Goal: Information Seeking & Learning: Learn about a topic

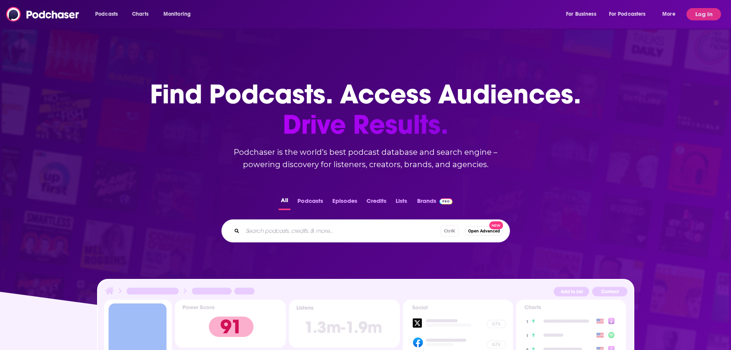
click at [291, 229] on input "Search podcasts, credits, & more..." at bounding box center [342, 231] width 198 height 12
type input "ai"
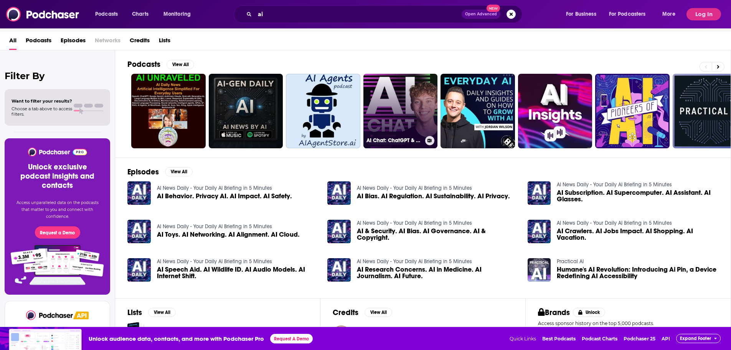
click at [385, 105] on link "AI Chat: ChatGPT & AI News, Artificial Intelligence, OpenAI, Machine Learning" at bounding box center [401, 111] width 74 height 74
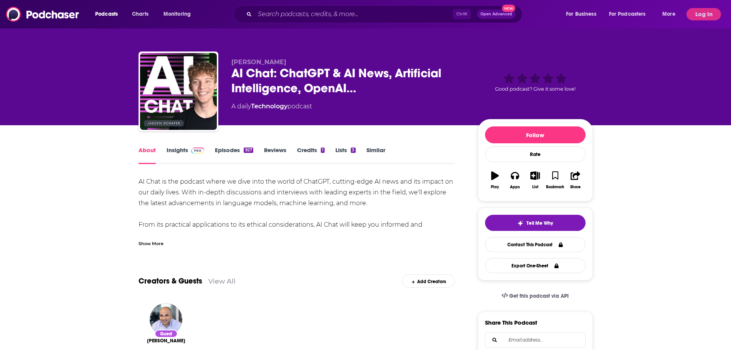
click at [155, 245] on div "Show More" at bounding box center [151, 242] width 25 height 7
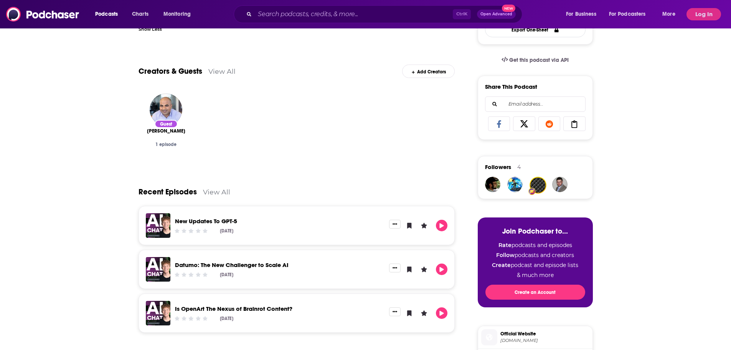
scroll to position [230, 0]
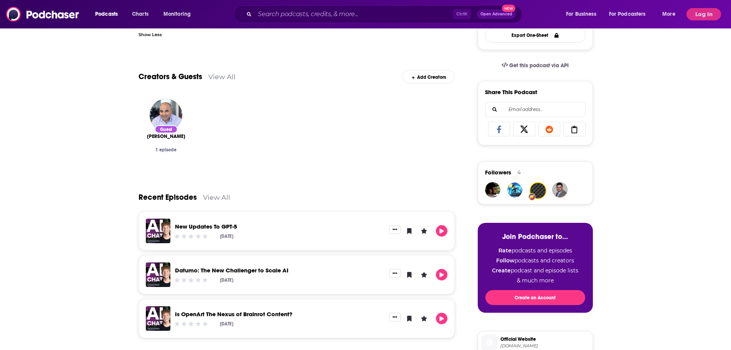
click at [220, 201] on link "View All" at bounding box center [216, 197] width 27 height 8
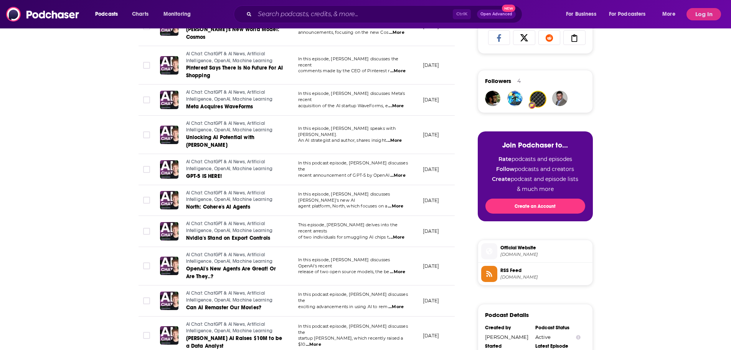
scroll to position [346, 0]
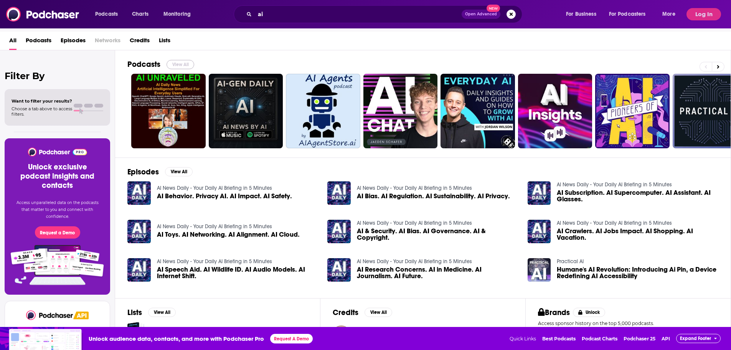
click at [172, 61] on button "View All" at bounding box center [181, 64] width 28 height 9
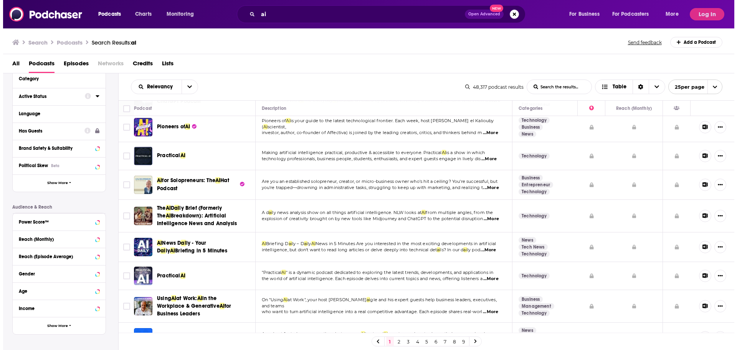
scroll to position [77, 0]
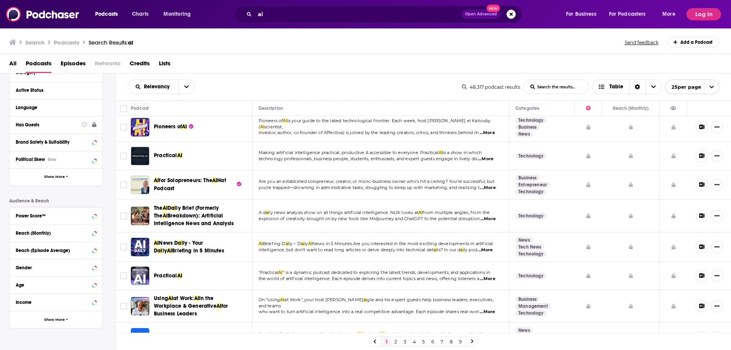
click at [48, 121] on button "Has Guests" at bounding box center [49, 125] width 66 height 10
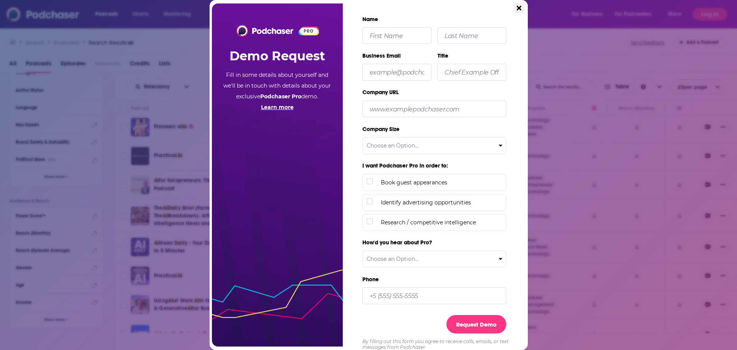
click at [519, 8] on icon "Close" at bounding box center [519, 8] width 5 height 5
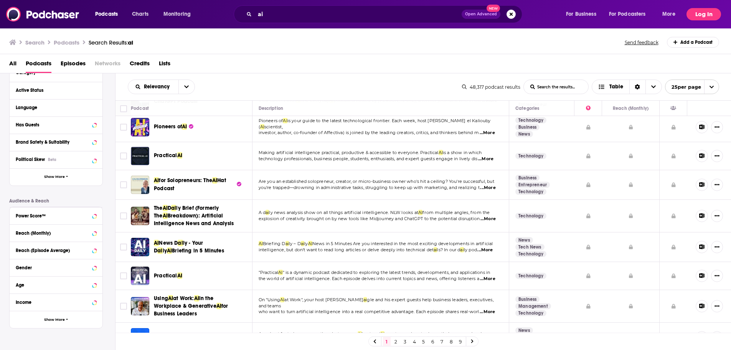
click at [710, 13] on button "Log In" at bounding box center [704, 14] width 35 height 12
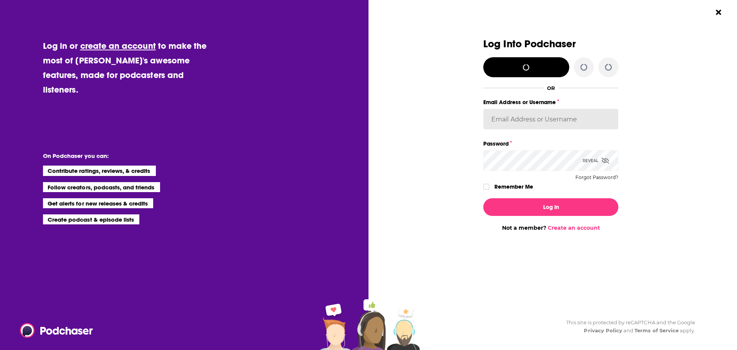
type input "assaf@inboundjunction.com"
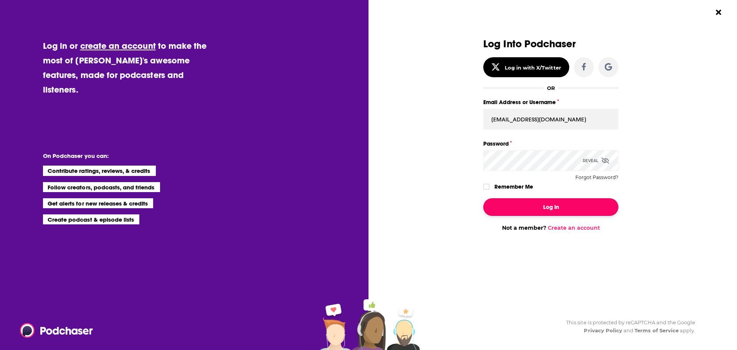
click at [547, 204] on button "Log In" at bounding box center [550, 207] width 135 height 18
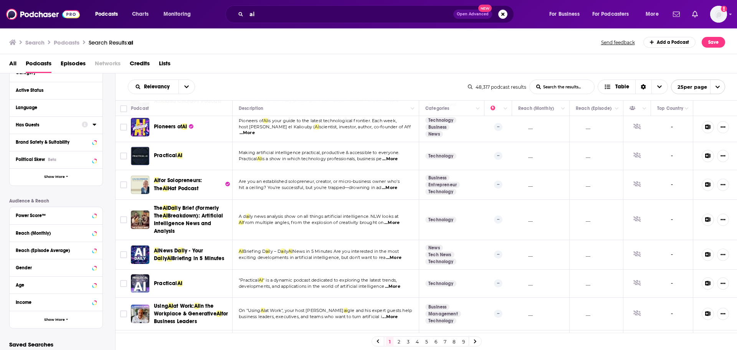
click at [95, 124] on icon at bounding box center [94, 125] width 3 height 2
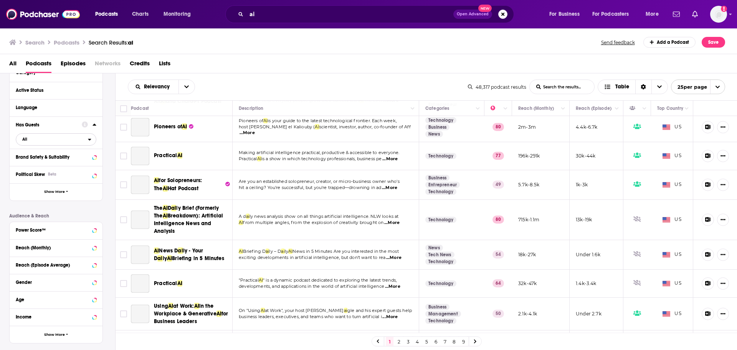
click at [36, 141] on span "All" at bounding box center [52, 139] width 72 height 10
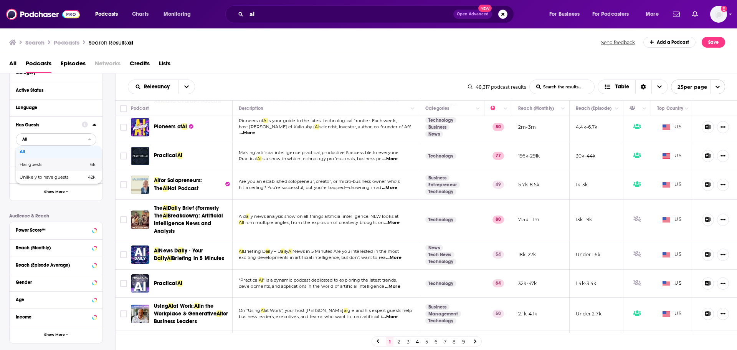
click at [36, 163] on span "Has guests" at bounding box center [43, 164] width 46 height 4
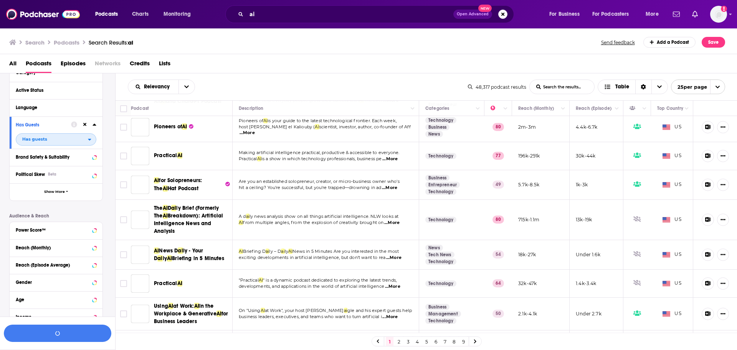
scroll to position [96, 0]
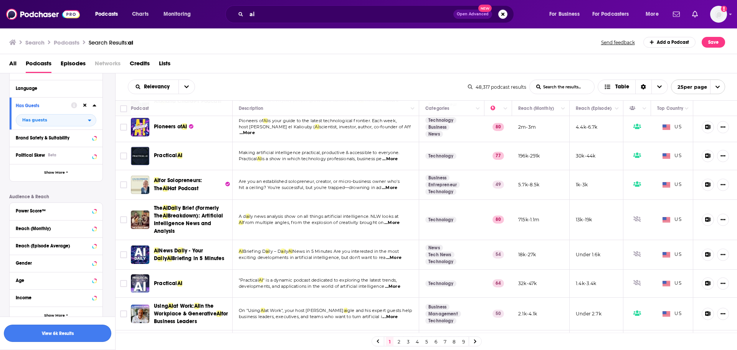
click at [65, 331] on button "View 6k Results" at bounding box center [57, 332] width 107 height 17
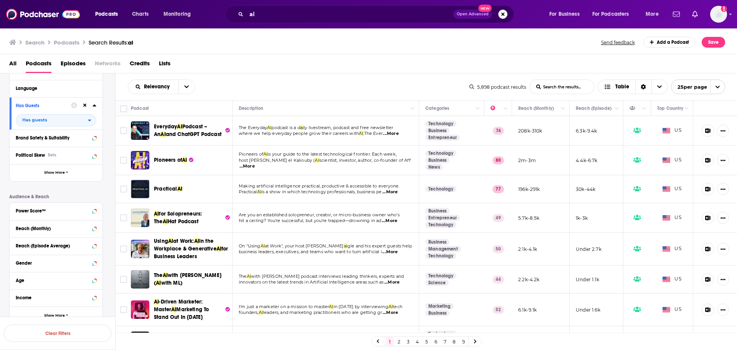
click at [255, 163] on span "...More" at bounding box center [247, 166] width 15 height 6
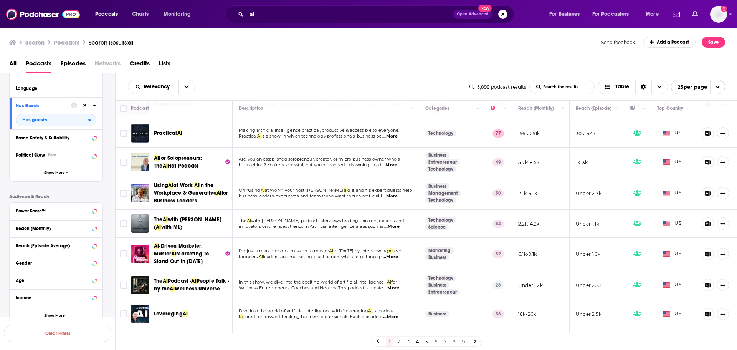
scroll to position [38, 0]
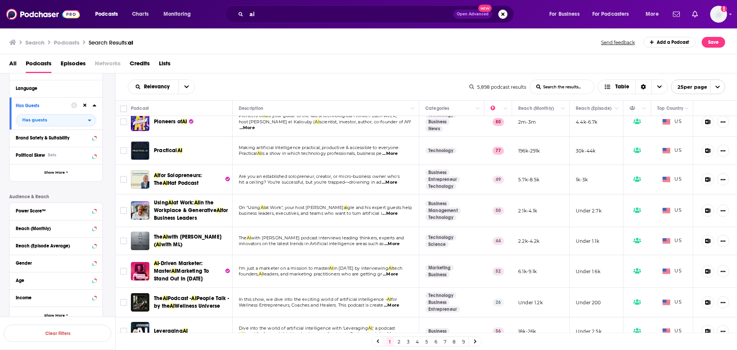
click at [399, 308] on span "...More" at bounding box center [391, 305] width 15 height 6
click at [331, 306] on span "Wellness Entrepreneurs, Coaches and Healers. This podcast is create" at bounding box center [311, 304] width 144 height 5
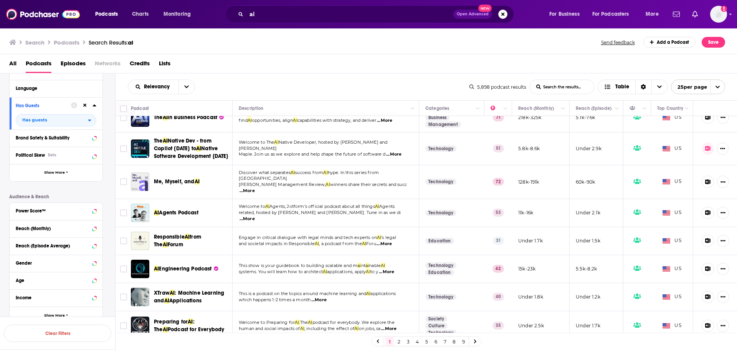
scroll to position [539, 0]
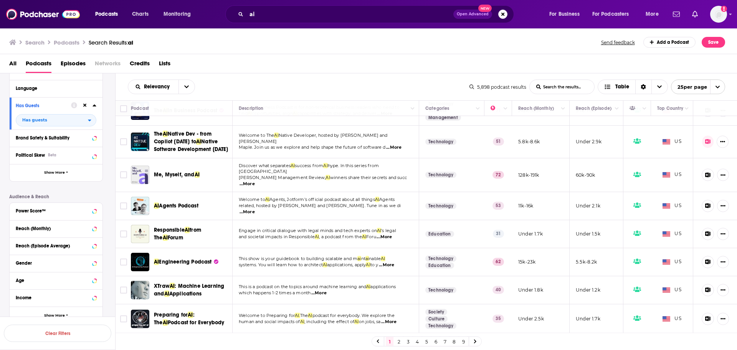
click at [399, 341] on link "2" at bounding box center [399, 341] width 8 height 9
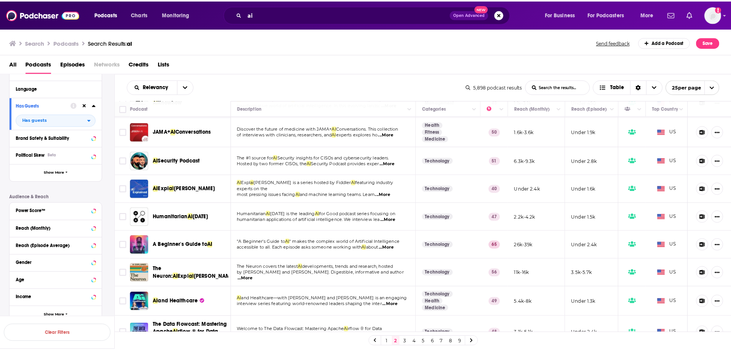
scroll to position [422, 0]
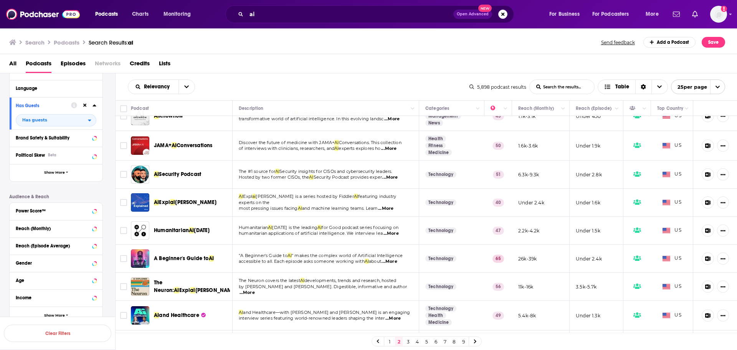
click at [393, 261] on span "...More" at bounding box center [389, 261] width 15 height 6
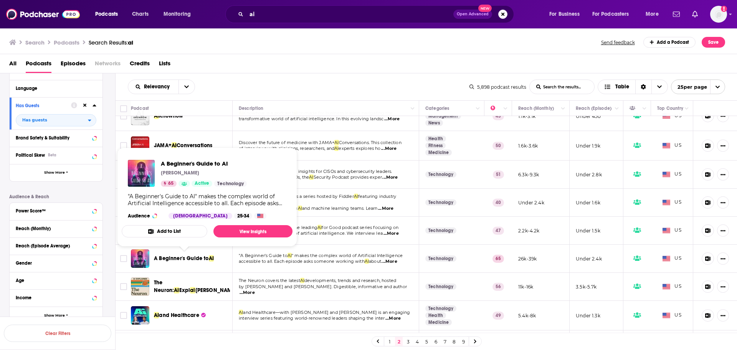
click at [199, 256] on span "A Beginner's Guide to" at bounding box center [181, 258] width 55 height 7
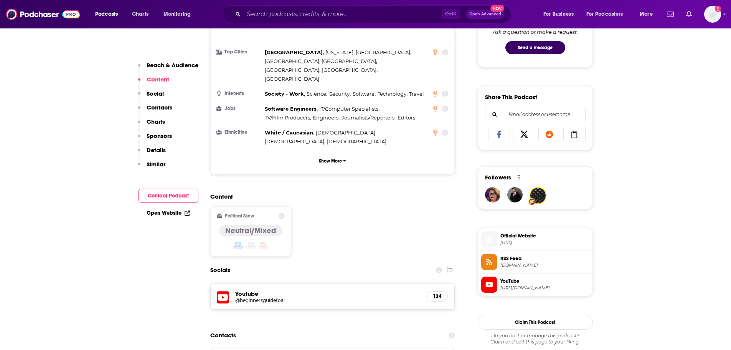
scroll to position [461, 0]
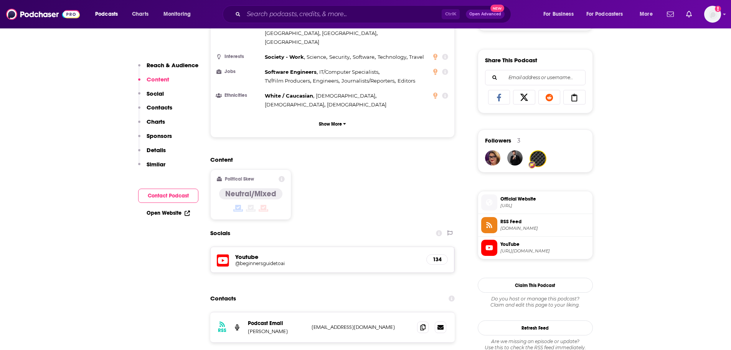
click at [542, 202] on span "Official Website beginnersguideto.ai" at bounding box center [544, 201] width 92 height 15
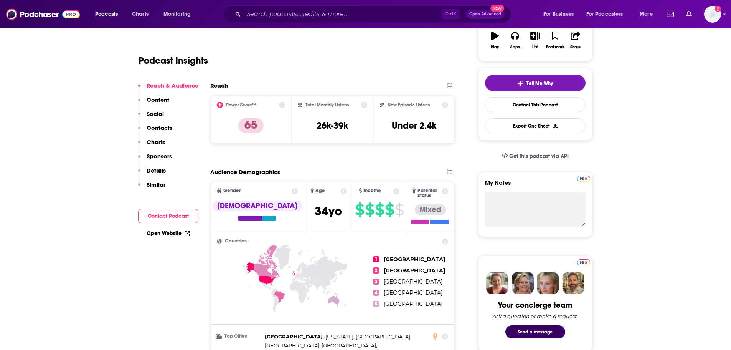
scroll to position [38, 0]
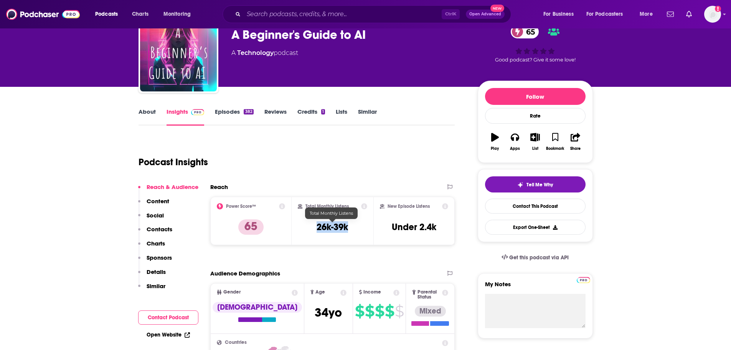
drag, startPoint x: 351, startPoint y: 225, endPoint x: 317, endPoint y: 228, distance: 33.9
click at [317, 228] on div "Total Monthly Listens 26k-39k" at bounding box center [332, 220] width 69 height 35
copy h3 "26k-39k"
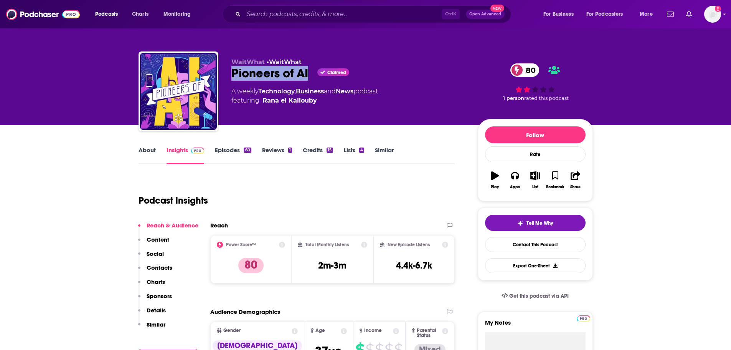
drag, startPoint x: 308, startPoint y: 72, endPoint x: 231, endPoint y: 70, distance: 77.6
click at [231, 70] on div "WaitWhat • WaitWhat Pioneers of AI Claimed 80 A weekly Technology , Business an…" at bounding box center [366, 92] width 455 height 83
copy h2 "Pioneers of AI"
drag, startPoint x: 349, startPoint y: 263, endPoint x: 311, endPoint y: 262, distance: 38.0
click at [311, 262] on div "Total Monthly Listens 2m-3m" at bounding box center [332, 258] width 69 height 35
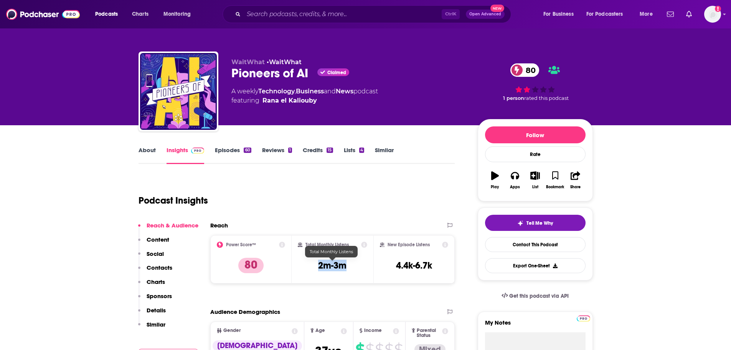
copy h3 "2m-3m"
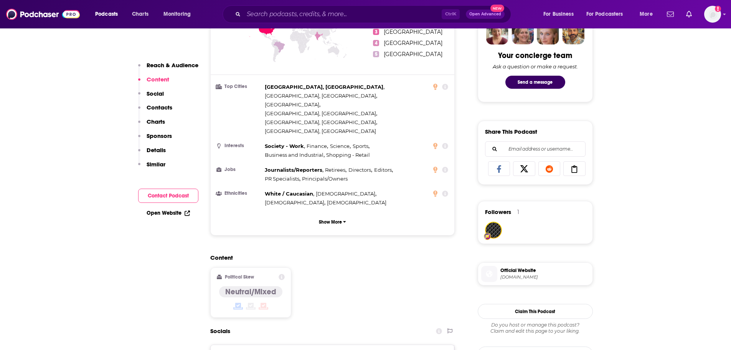
scroll to position [461, 0]
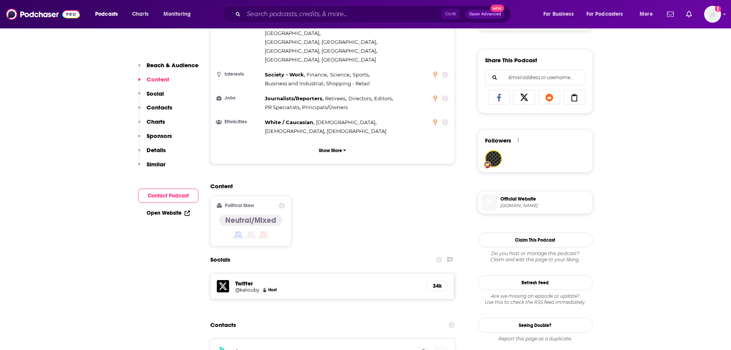
click at [511, 197] on span "Official Website" at bounding box center [545, 198] width 89 height 7
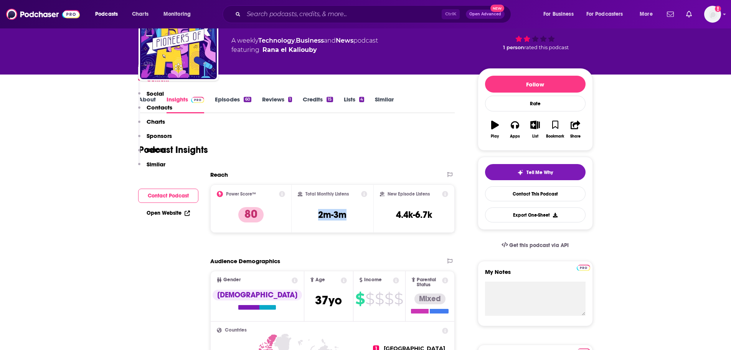
scroll to position [0, 0]
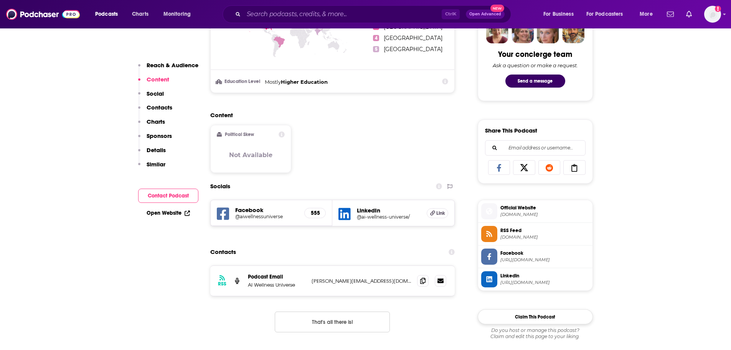
scroll to position [384, 0]
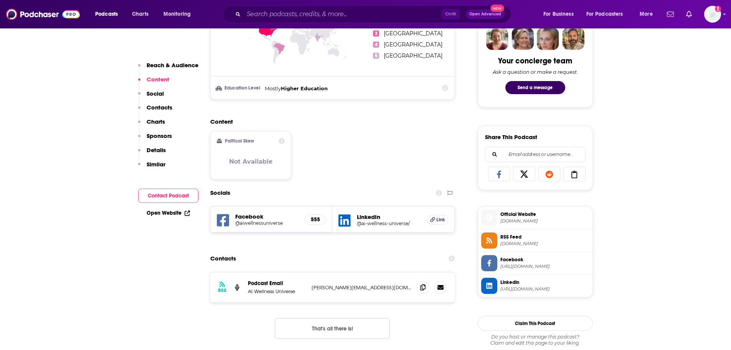
click at [534, 218] on span "ai-wellness-universe.org" at bounding box center [545, 221] width 89 height 6
click at [534, 243] on span "feeds.hubhopper.com" at bounding box center [545, 244] width 89 height 6
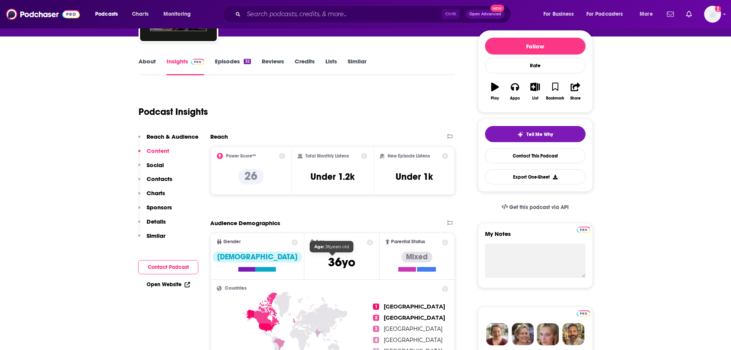
scroll to position [77, 0]
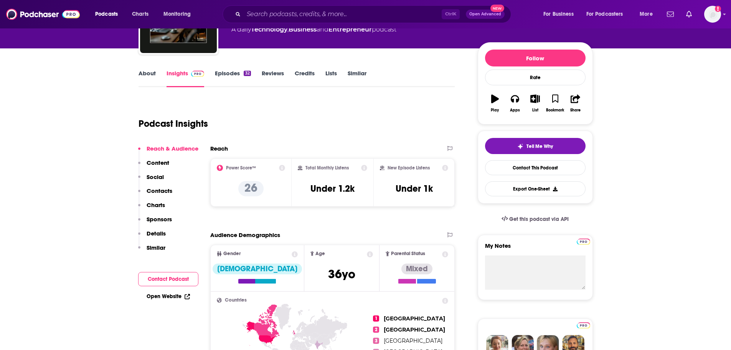
click at [157, 163] on p "Content" at bounding box center [158, 162] width 23 height 7
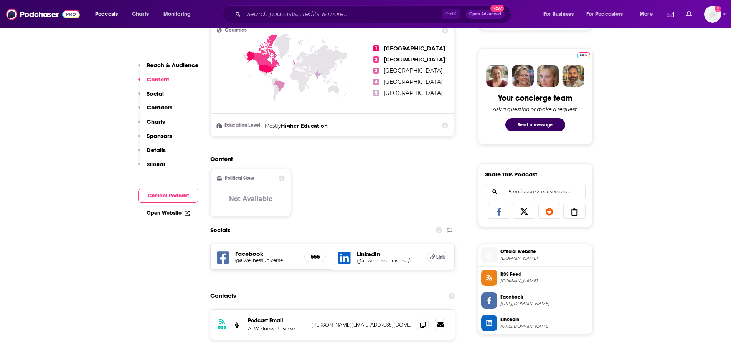
scroll to position [395, 0]
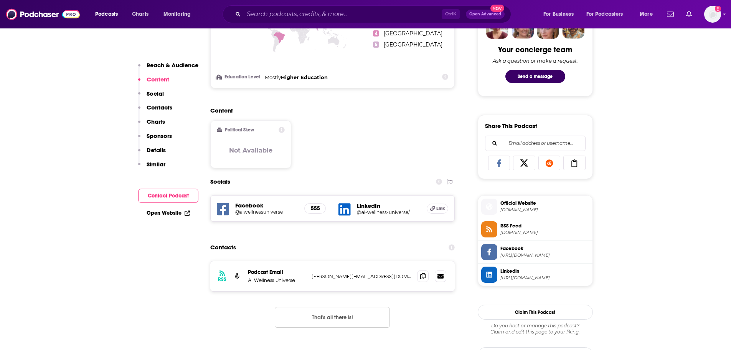
click at [164, 101] on div "Reach & Audience Content Social Contacts Charts Sponsors Details Similar" at bounding box center [168, 117] width 60 height 113
click at [162, 111] on p "Contacts" at bounding box center [160, 107] width 26 height 7
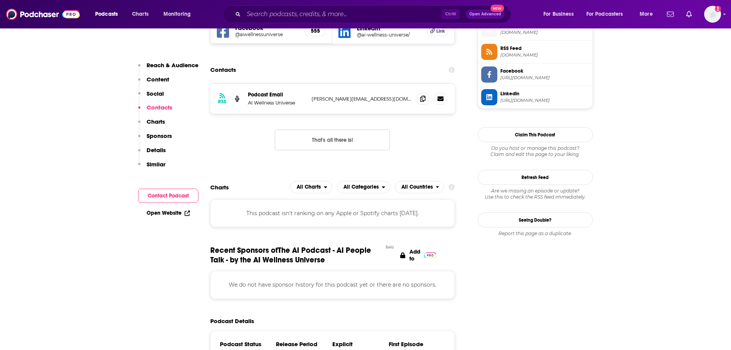
scroll to position [720, 0]
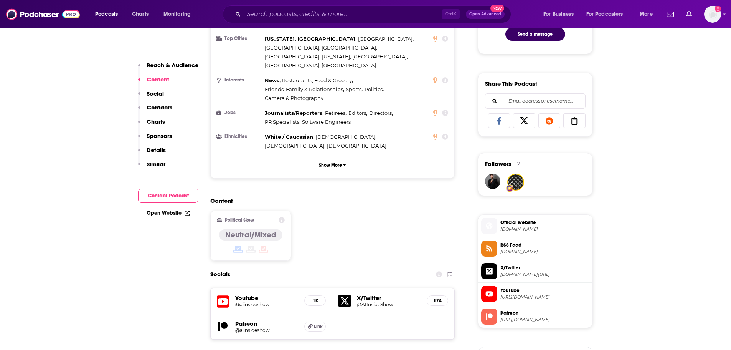
scroll to position [461, 0]
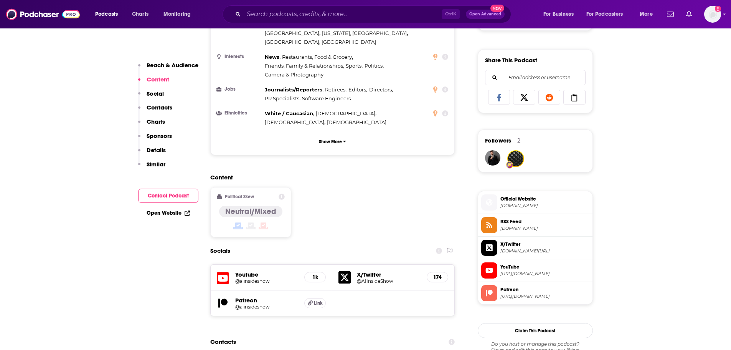
click at [541, 199] on span "Official Website" at bounding box center [545, 198] width 89 height 7
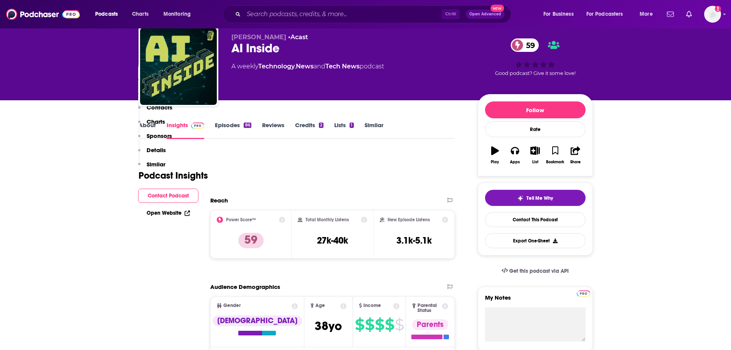
scroll to position [0, 0]
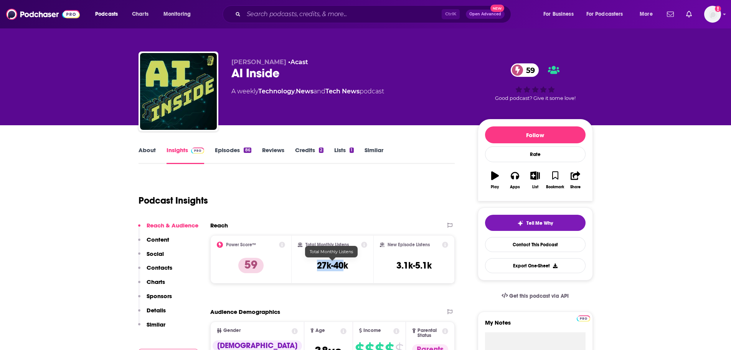
drag, startPoint x: 343, startPoint y: 265, endPoint x: 318, endPoint y: 267, distance: 25.1
click at [318, 267] on h3 "27k-40k" at bounding box center [332, 266] width 31 height 12
drag, startPoint x: 352, startPoint y: 264, endPoint x: 317, endPoint y: 263, distance: 35.0
click at [317, 263] on div "Total Monthly Listens 27k-40k" at bounding box center [332, 258] width 69 height 35
copy h3 "27k-40k"
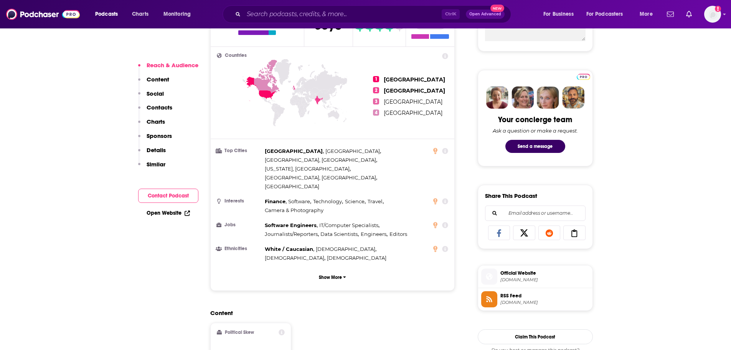
scroll to position [346, 0]
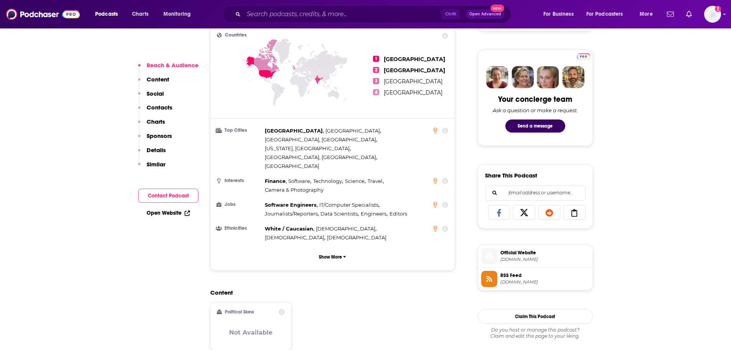
click at [522, 260] on span "[DOMAIN_NAME]" at bounding box center [545, 259] width 89 height 6
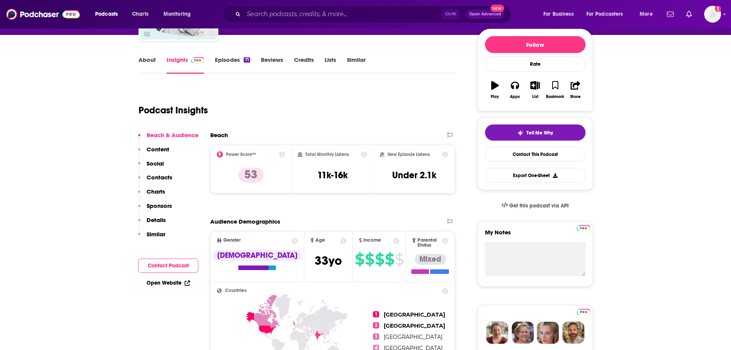
scroll to position [77, 0]
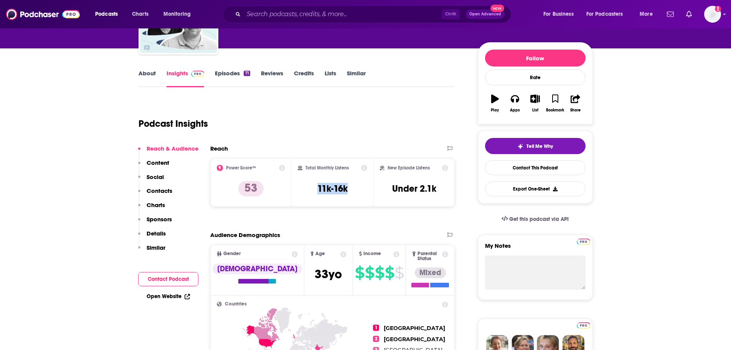
drag, startPoint x: 347, startPoint y: 188, endPoint x: 314, endPoint y: 187, distance: 33.4
click at [314, 187] on div "Total Monthly Listens 11k-16k" at bounding box center [332, 182] width 69 height 35
copy h3 "11k-16k"
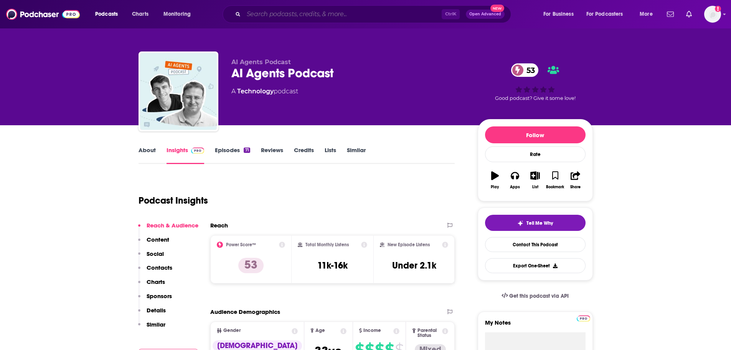
click at [273, 13] on input "Search podcasts, credits, & more..." at bounding box center [343, 14] width 198 height 12
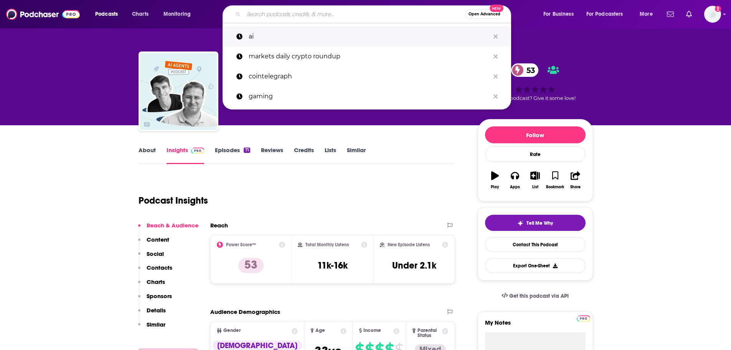
click at [256, 40] on p "ai" at bounding box center [369, 36] width 241 height 20
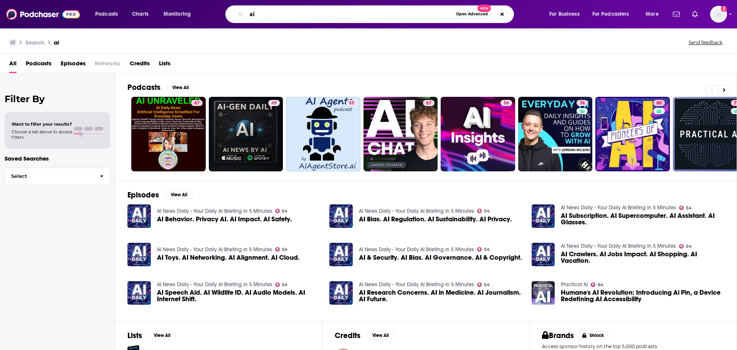
click at [394, 20] on input "ai" at bounding box center [349, 14] width 206 height 12
type input "ai blockchain"
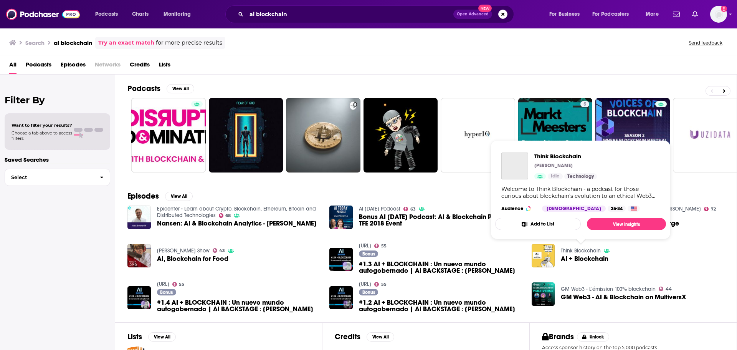
click at [584, 250] on link "Think Blockchain" at bounding box center [581, 250] width 40 height 7
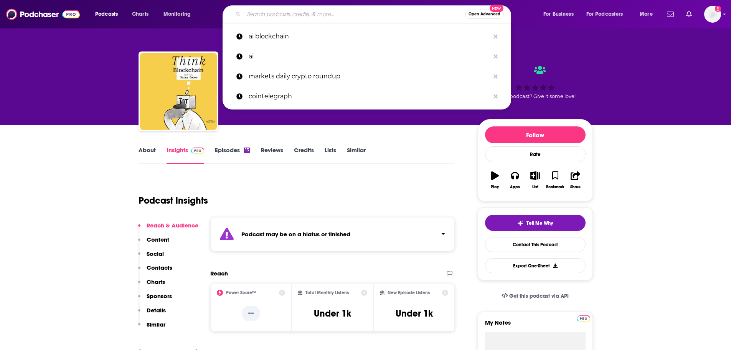
click at [299, 14] on input "Search podcasts, credits, & more..." at bounding box center [355, 14] width 222 height 12
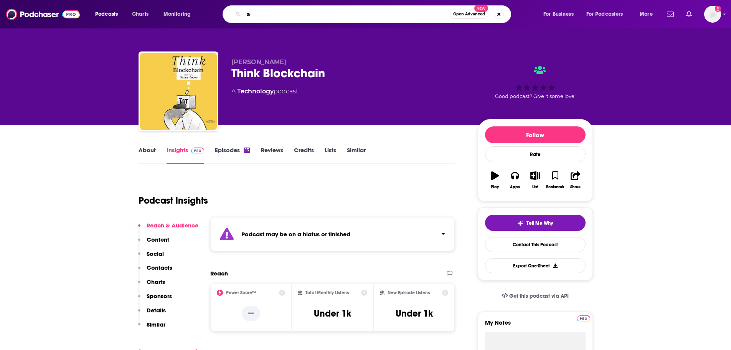
type input "ai"
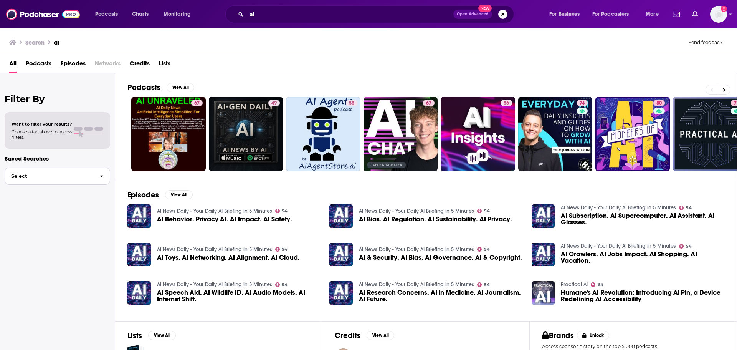
click at [94, 173] on span "button" at bounding box center [102, 176] width 16 height 17
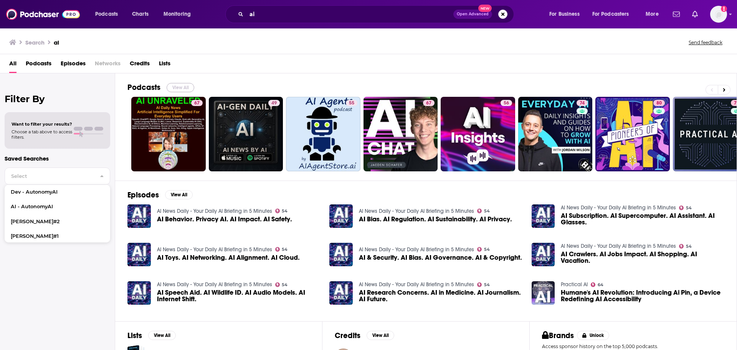
click at [183, 86] on button "View All" at bounding box center [181, 87] width 28 height 9
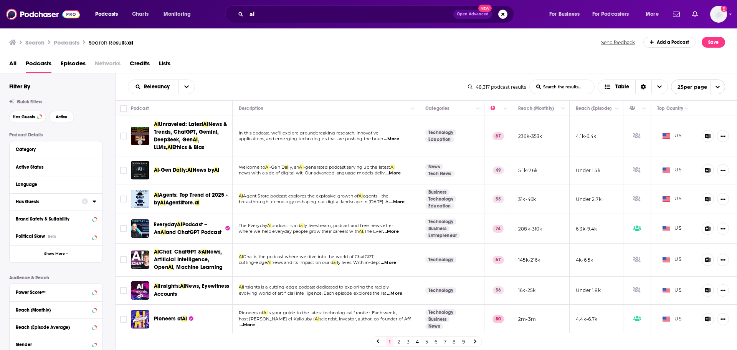
click at [96, 203] on icon at bounding box center [95, 201] width 4 height 6
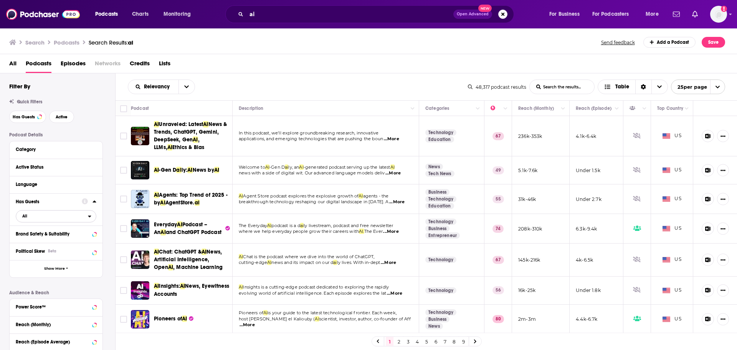
click at [43, 214] on span "All" at bounding box center [52, 216] width 72 height 10
click at [43, 243] on span "Has guests" at bounding box center [43, 241] width 46 height 4
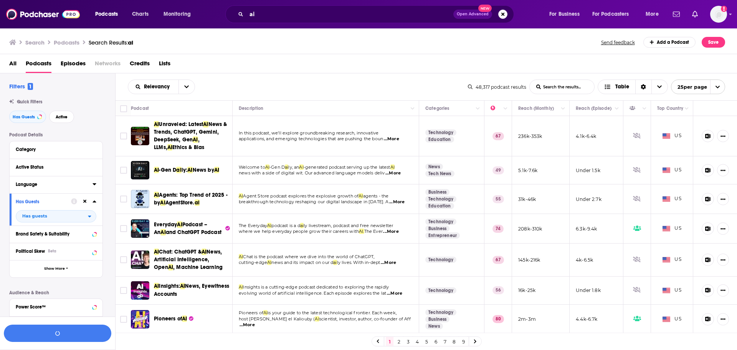
click at [93, 183] on icon at bounding box center [95, 184] width 4 height 6
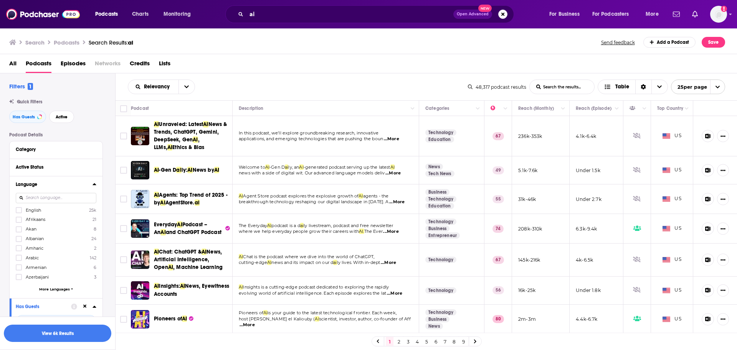
click at [38, 210] on span "English" at bounding box center [33, 209] width 15 height 5
click at [19, 212] on input "multiSelectOption-en-0" at bounding box center [19, 212] width 0 height 0
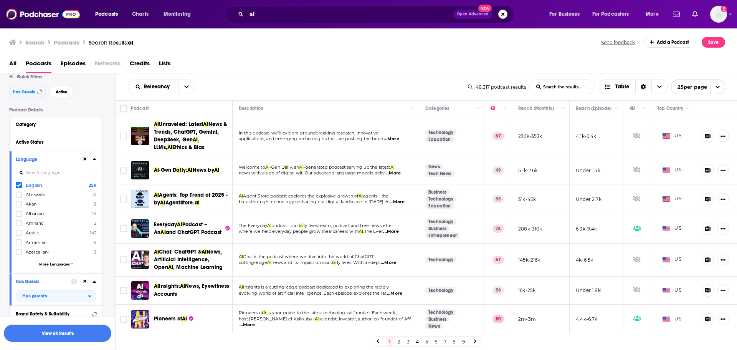
scroll to position [38, 0]
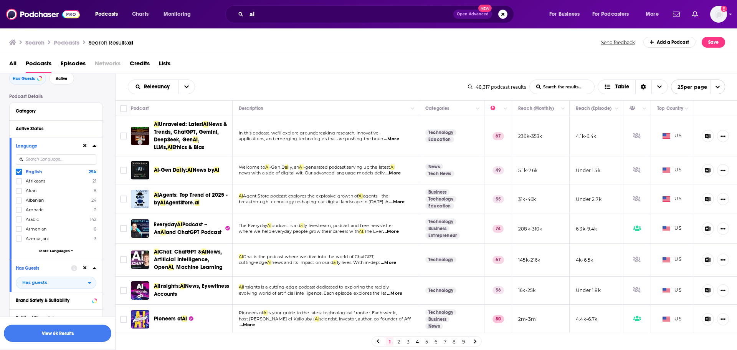
click at [60, 334] on button "View 6k Results" at bounding box center [57, 332] width 107 height 17
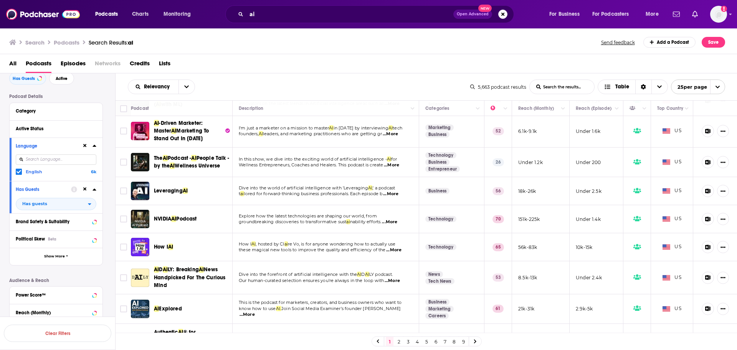
scroll to position [192, 0]
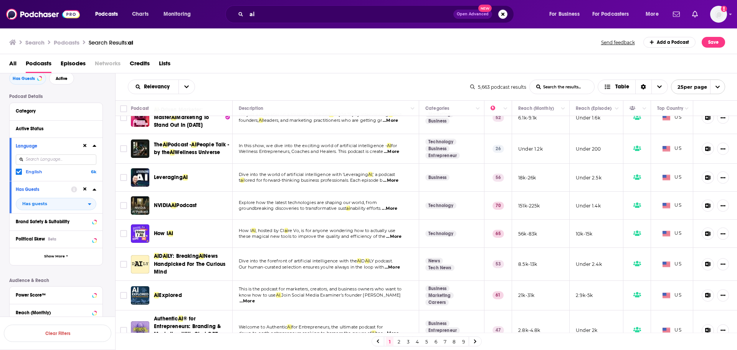
click at [396, 240] on span "...More" at bounding box center [393, 236] width 15 height 6
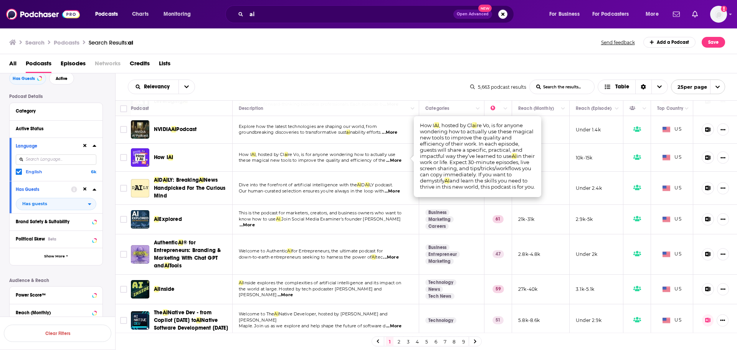
scroll to position [307, 0]
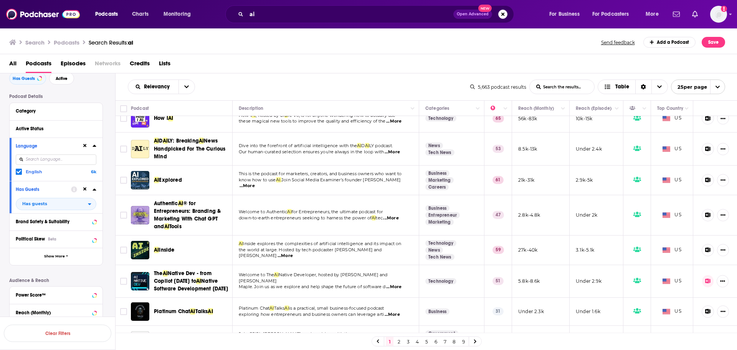
click at [397, 219] on span "...More" at bounding box center [390, 218] width 15 height 6
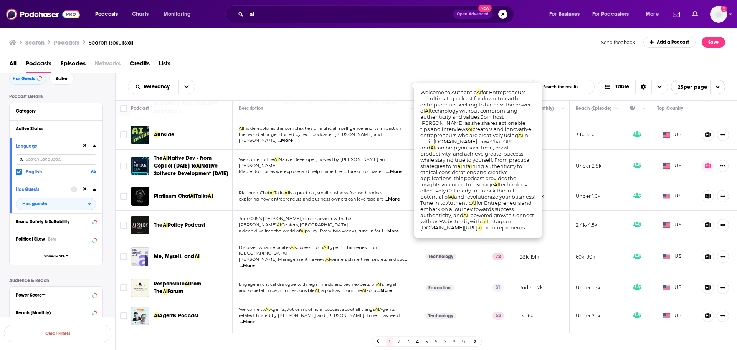
scroll to position [499, 0]
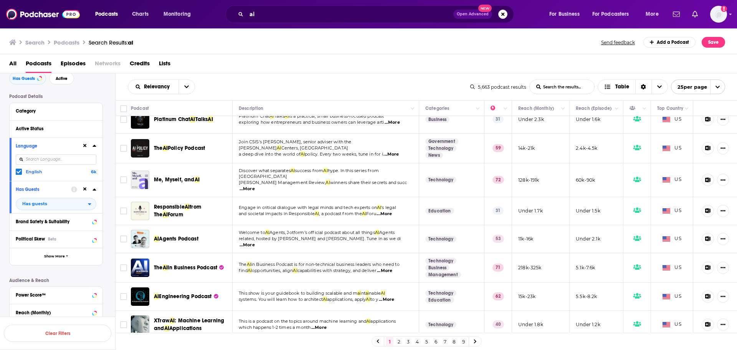
click at [255, 190] on span "...More" at bounding box center [247, 189] width 15 height 6
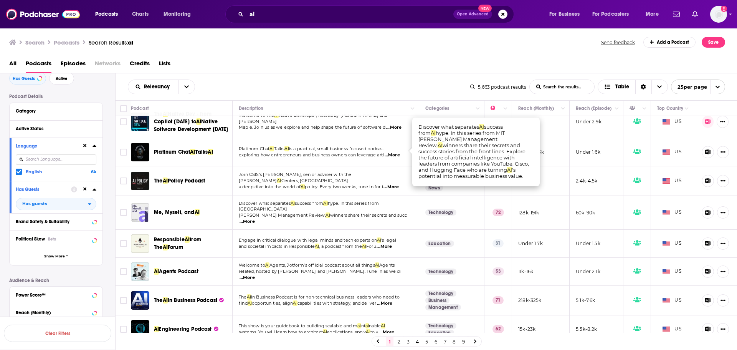
scroll to position [539, 0]
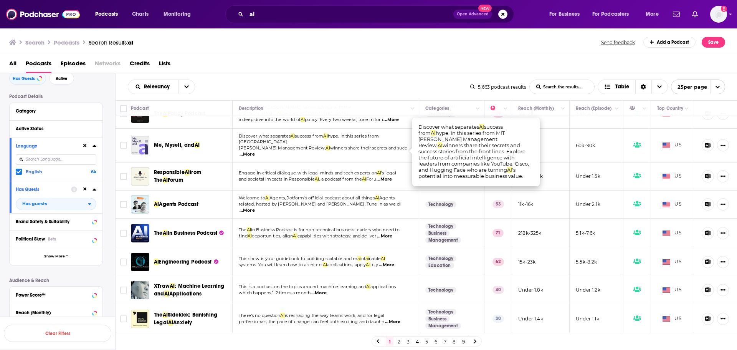
click at [399, 342] on link "2" at bounding box center [399, 341] width 8 height 9
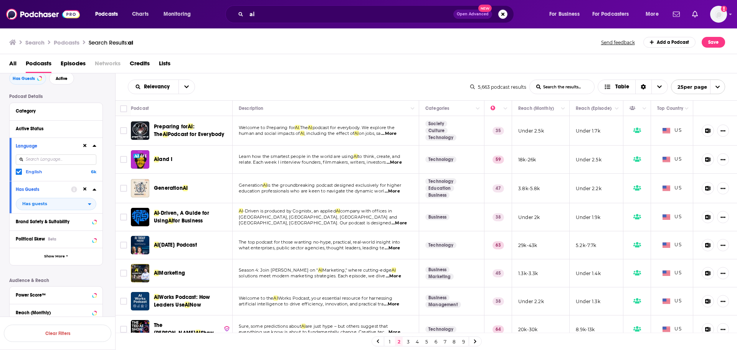
click at [397, 133] on span "...More" at bounding box center [388, 134] width 15 height 6
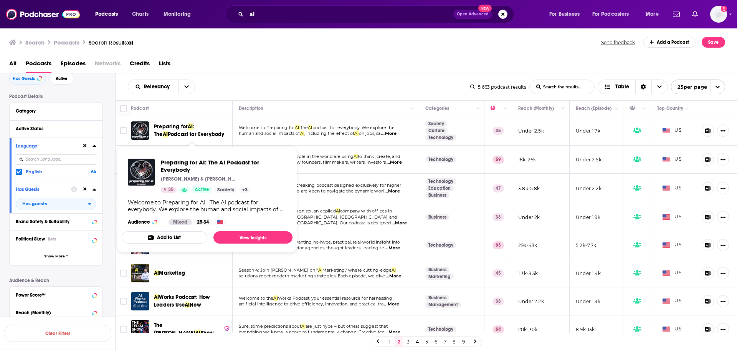
click at [177, 127] on span "Preparing for" at bounding box center [171, 126] width 34 height 7
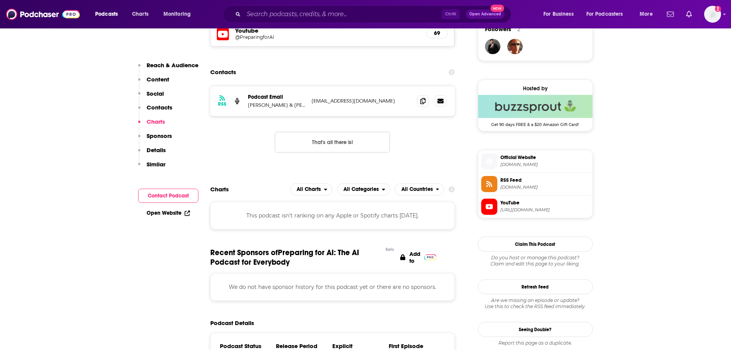
scroll to position [614, 0]
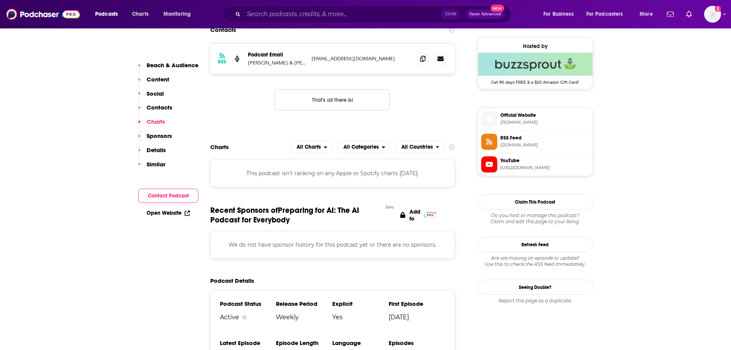
click at [528, 116] on span "Official Website" at bounding box center [545, 115] width 89 height 7
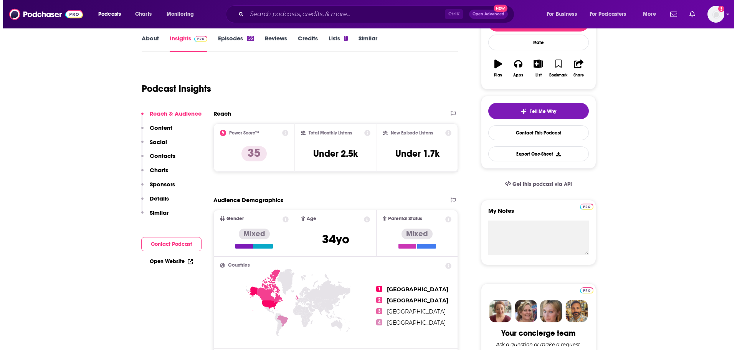
scroll to position [0, 0]
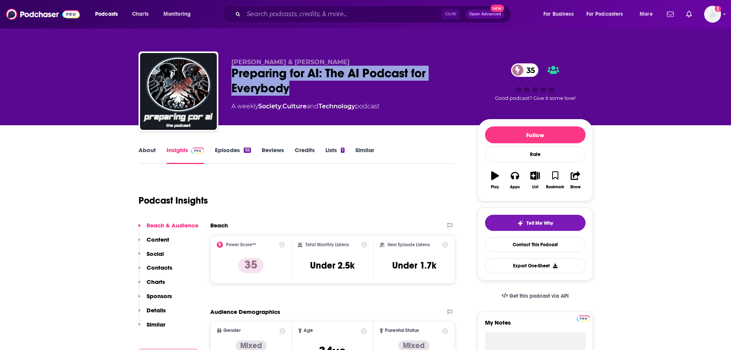
drag, startPoint x: 294, startPoint y: 90, endPoint x: 230, endPoint y: 71, distance: 66.6
click at [230, 71] on div "[PERSON_NAME] & [PERSON_NAME] Preparing for AI: The AI Podcast for Everybody 35…" at bounding box center [366, 92] width 455 height 83
copy h2 "Preparing for AI: The AI Podcast for Everybody"
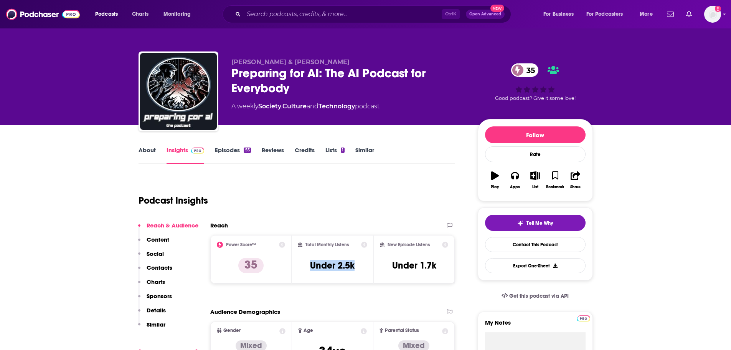
drag, startPoint x: 359, startPoint y: 266, endPoint x: 303, endPoint y: 266, distance: 56.8
click at [303, 266] on div "Total Monthly Listens Under 2.5k" at bounding box center [332, 258] width 69 height 35
copy h3 "Under 2.5k"
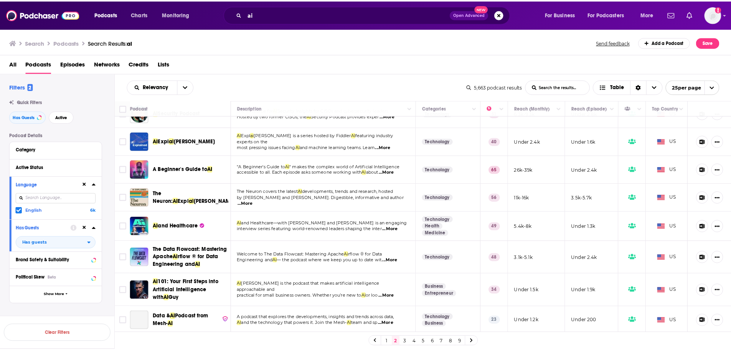
scroll to position [511, 0]
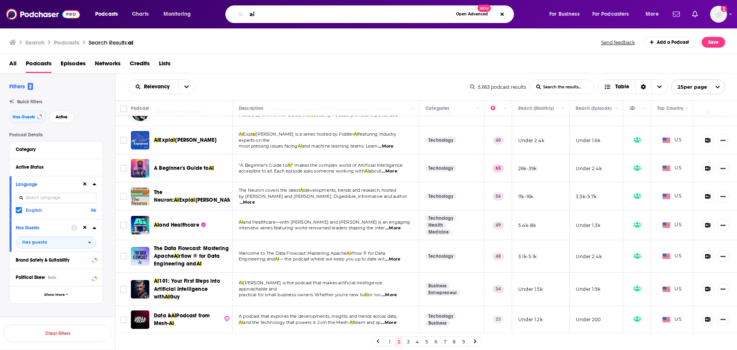
drag, startPoint x: 264, startPoint y: 18, endPoint x: 226, endPoint y: 17, distance: 38.0
click at [226, 17] on div "ai Open Advanced New" at bounding box center [369, 14] width 289 height 18
type input "blockhash"
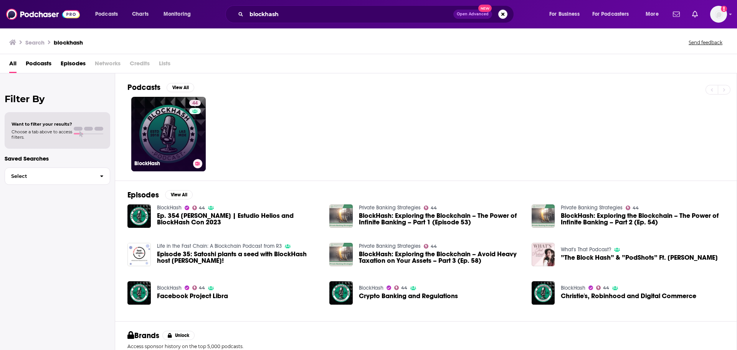
click at [185, 130] on link "44 BlockHash" at bounding box center [168, 134] width 74 height 74
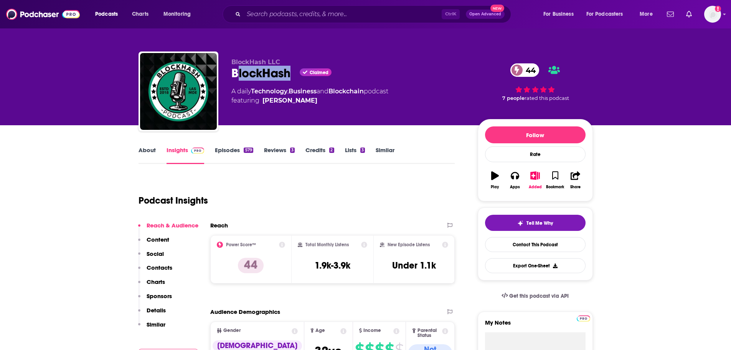
drag, startPoint x: 291, startPoint y: 71, endPoint x: 236, endPoint y: 71, distance: 55.7
click at [236, 71] on div "BlockHash Claimed 44" at bounding box center [349, 73] width 234 height 15
click at [232, 67] on div "BlockHash Claimed 44" at bounding box center [349, 73] width 234 height 15
drag, startPoint x: 359, startPoint y: 266, endPoint x: 309, endPoint y: 262, distance: 50.1
click at [309, 262] on div "Total Monthly Listens 1.9k-3.9k" at bounding box center [332, 258] width 69 height 35
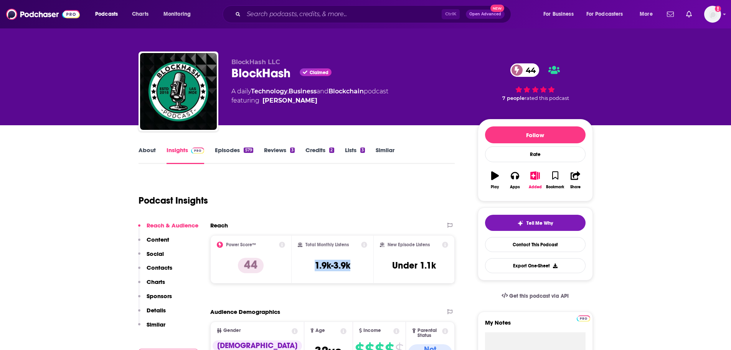
copy h3 "1.9k-3.9k"
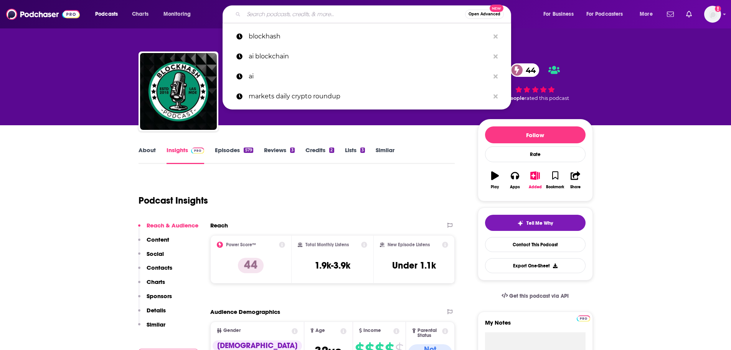
click at [372, 12] on input "Search podcasts, credits, & more..." at bounding box center [355, 14] width 222 height 12
paste input "Web 3 Podcast with [PERSON_NAME]"
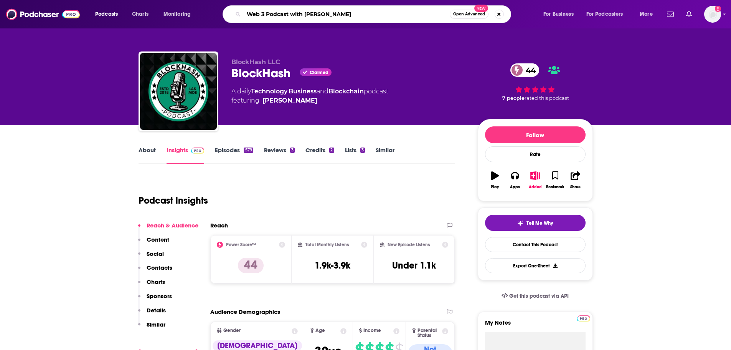
type input "Web 3 Podcast with [PERSON_NAME]"
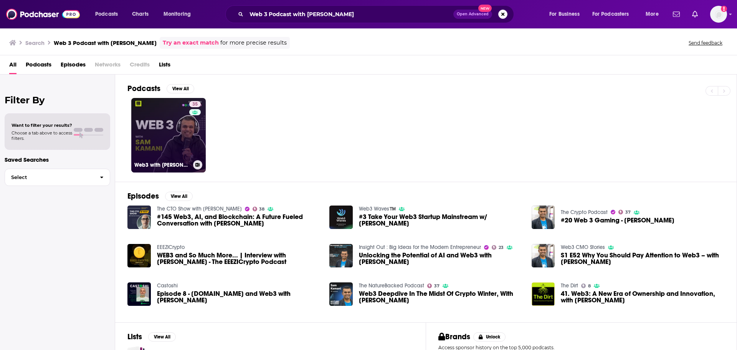
click at [156, 132] on link "35 Web3 with [PERSON_NAME]" at bounding box center [168, 135] width 74 height 74
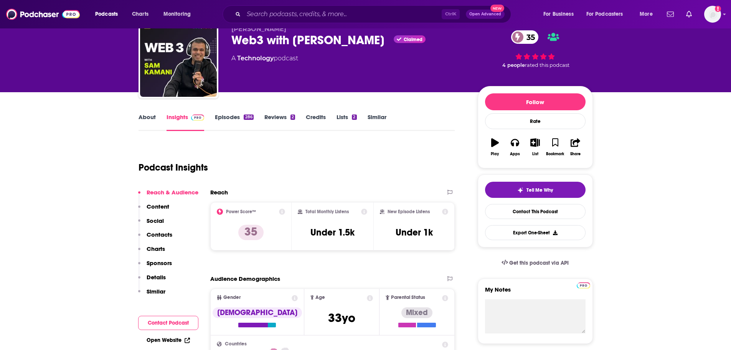
scroll to position [77, 0]
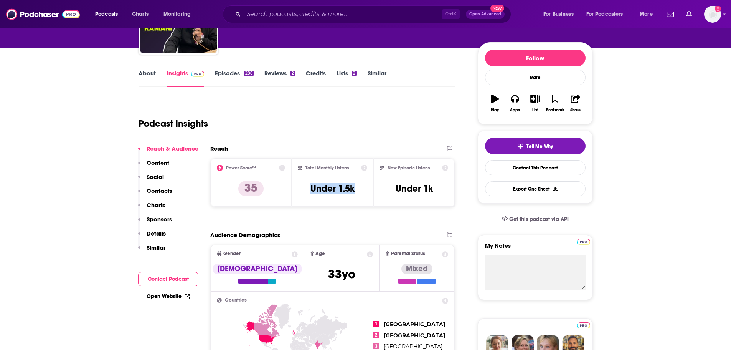
drag, startPoint x: 358, startPoint y: 187, endPoint x: 308, endPoint y: 190, distance: 50.7
click at [308, 190] on div "Total Monthly Listens Under 1.5k" at bounding box center [332, 182] width 69 height 35
copy h3 "Under 1.5k"
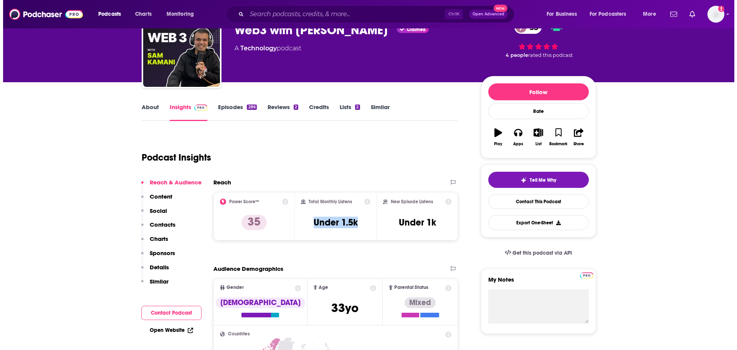
scroll to position [0, 0]
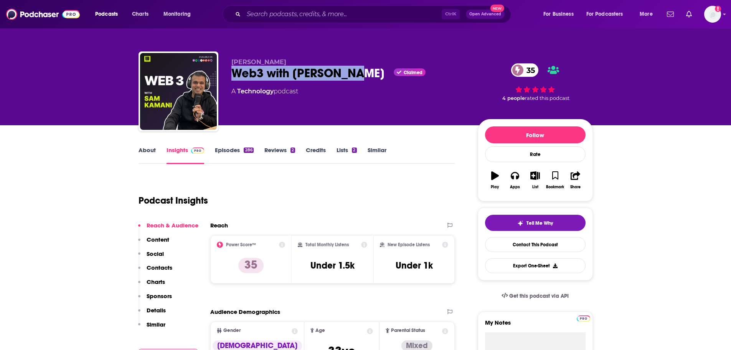
drag, startPoint x: 365, startPoint y: 73, endPoint x: 230, endPoint y: 79, distance: 135.3
click at [230, 79] on div "[PERSON_NAME] Web3 with [PERSON_NAME] Claimed 35 A Technology podcast 35 4 peop…" at bounding box center [366, 92] width 455 height 83
copy h2 "Web3 with [PERSON_NAME]"
click at [266, 16] on input "Search podcasts, credits, & more..." at bounding box center [343, 14] width 198 height 12
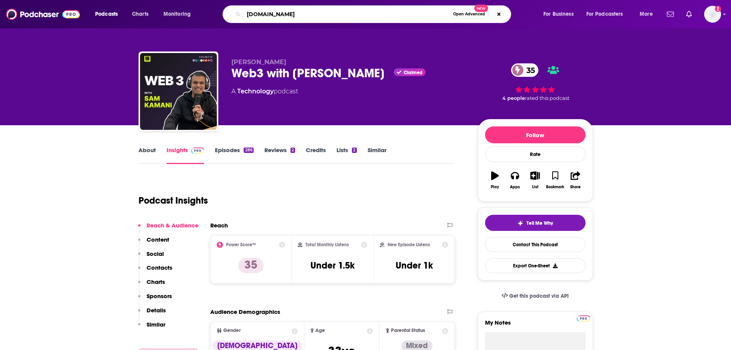
type input "[DOMAIN_NAME]"
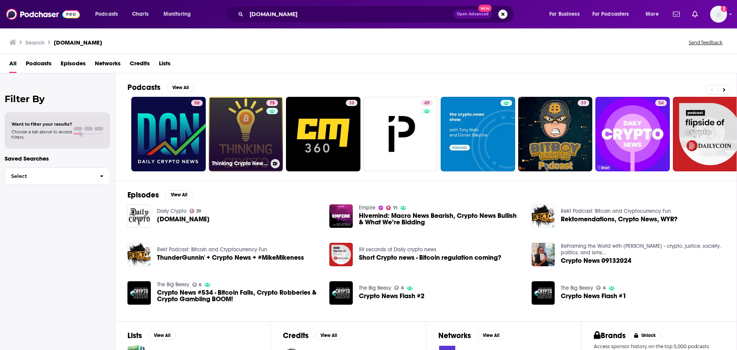
click at [241, 135] on link "75 Thinking Crypto News & Interviews" at bounding box center [246, 134] width 74 height 74
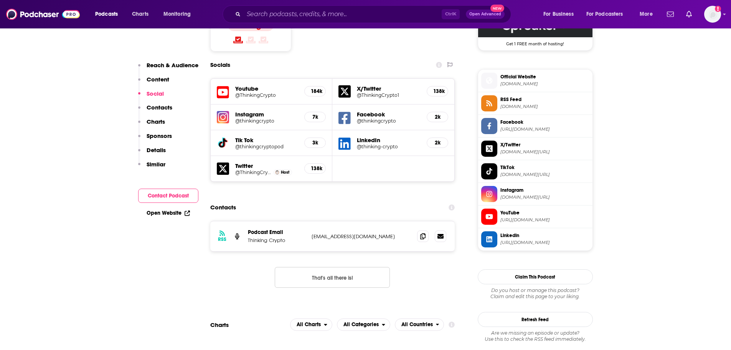
scroll to position [384, 0]
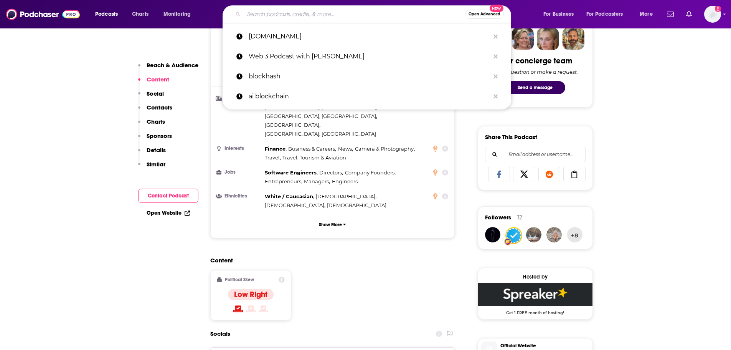
click at [293, 11] on input "Search podcasts, credits, & more..." at bounding box center [355, 14] width 222 height 12
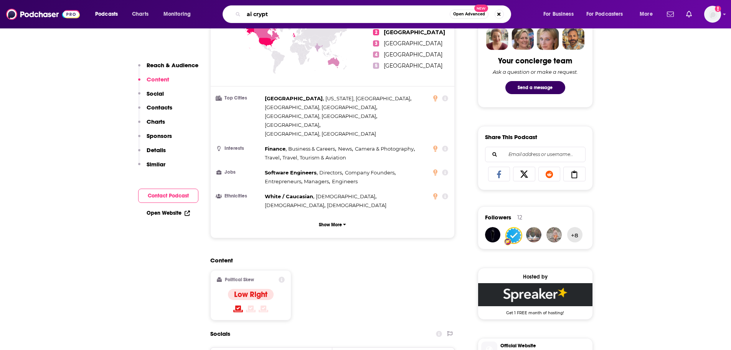
type input "ai crypto"
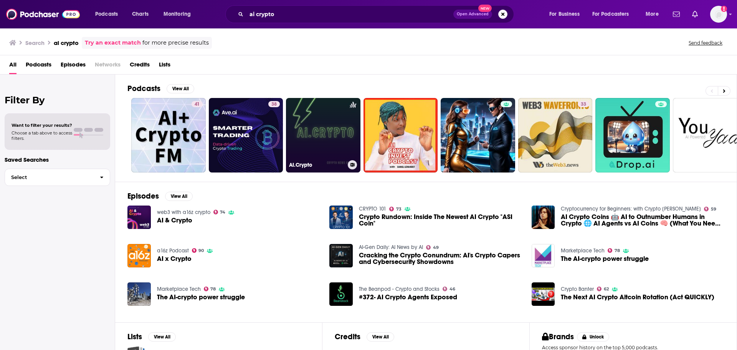
click at [332, 136] on link "AI.Crypto" at bounding box center [323, 135] width 74 height 74
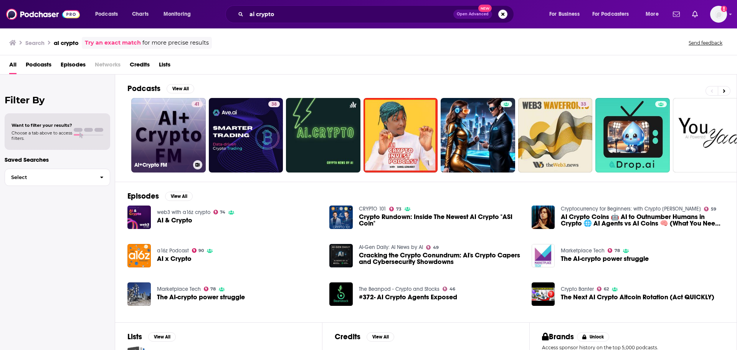
click at [179, 133] on link "41 AI+Crypto FM" at bounding box center [168, 135] width 74 height 74
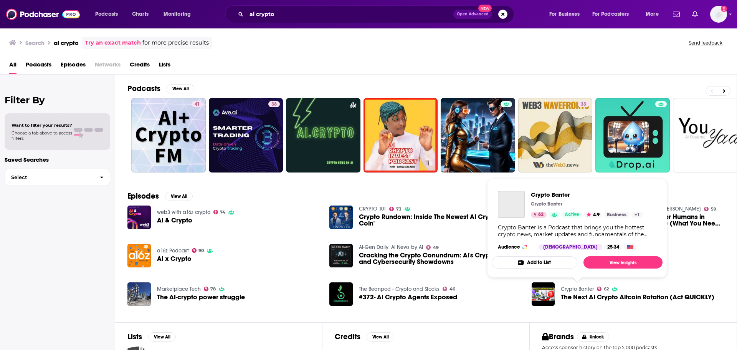
click at [582, 290] on link "Crypto Banter" at bounding box center [577, 289] width 33 height 7
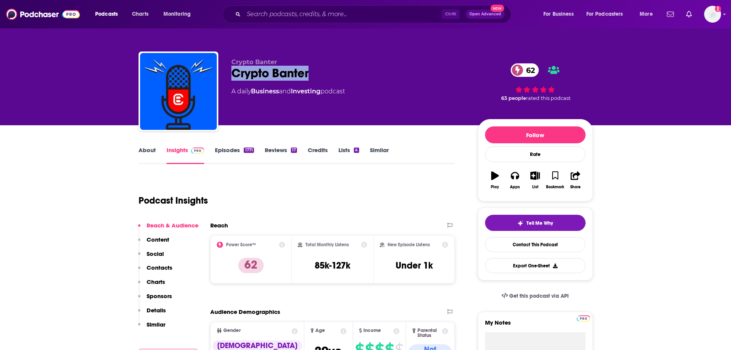
drag, startPoint x: 319, startPoint y: 70, endPoint x: 230, endPoint y: 73, distance: 89.1
click at [230, 73] on div "Crypto Banter Crypto Banter 62 A daily Business and Investing podcast 62 63 peo…" at bounding box center [366, 92] width 455 height 83
copy h2 "Crypto Banter"
drag, startPoint x: 355, startPoint y: 265, endPoint x: 314, endPoint y: 270, distance: 41.7
click at [314, 270] on div "Total Monthly Listens 85k-127k" at bounding box center [332, 258] width 69 height 35
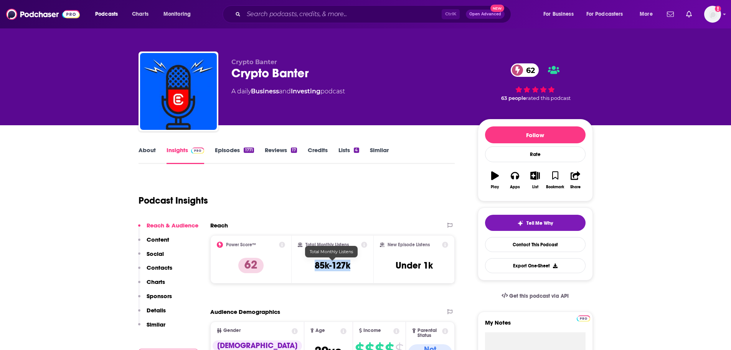
copy h3 "85k-127k"
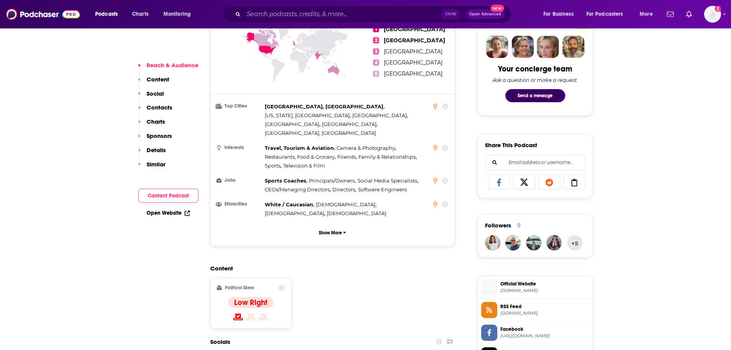
scroll to position [384, 0]
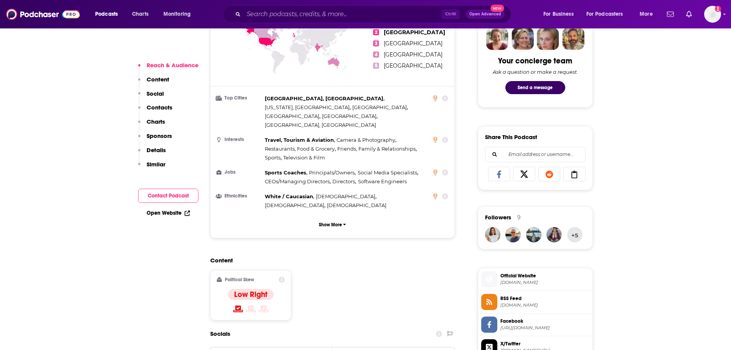
click at [505, 275] on span "Official Website" at bounding box center [545, 275] width 89 height 7
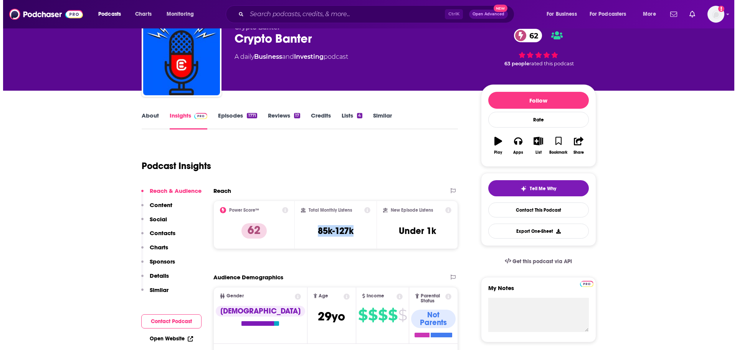
scroll to position [0, 0]
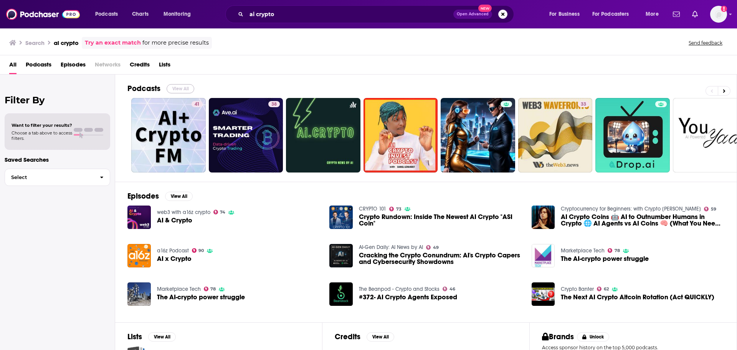
click at [171, 90] on button "View All" at bounding box center [181, 88] width 28 height 9
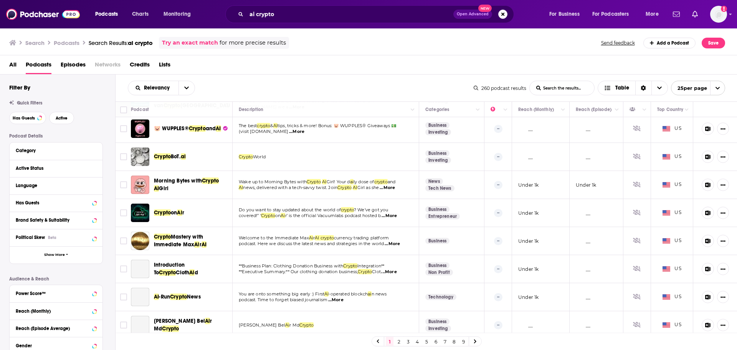
scroll to position [269, 0]
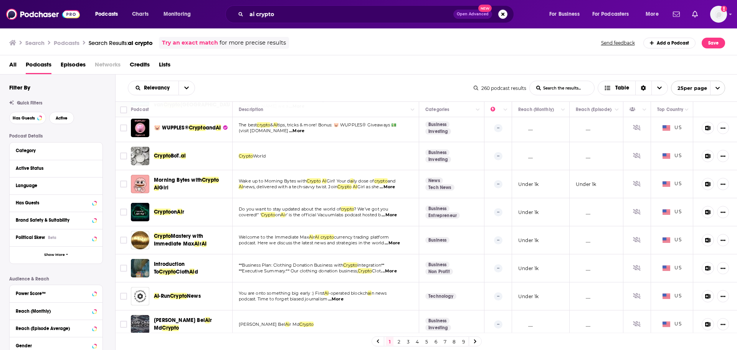
click at [393, 190] on span "...More" at bounding box center [387, 187] width 15 height 6
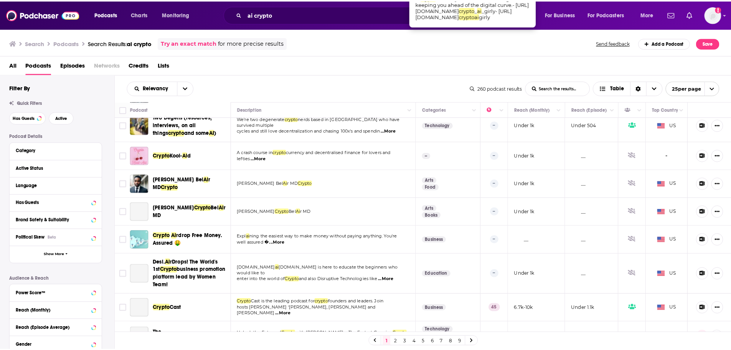
scroll to position [499, 0]
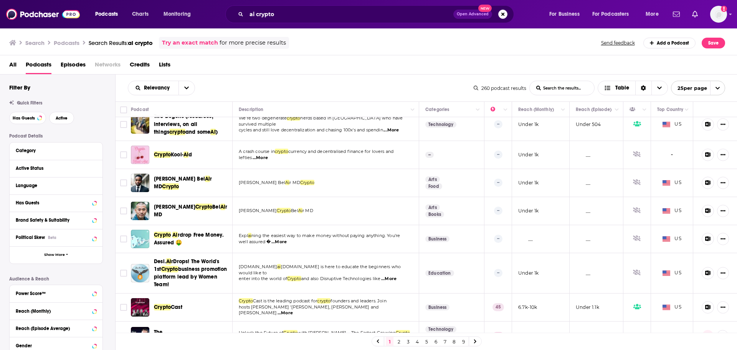
click at [263, 161] on span "...More" at bounding box center [260, 158] width 15 height 6
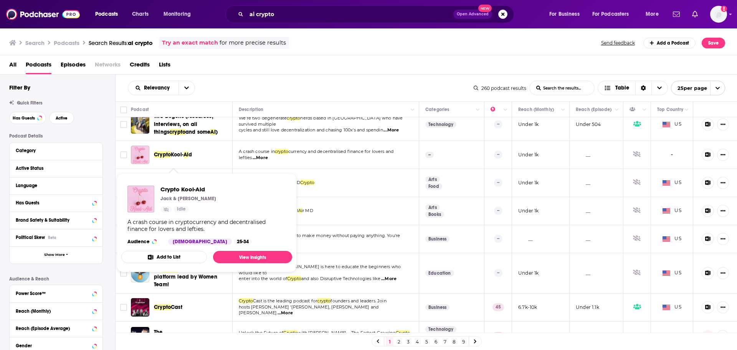
click at [175, 158] on span "Kool-" at bounding box center [177, 154] width 13 height 7
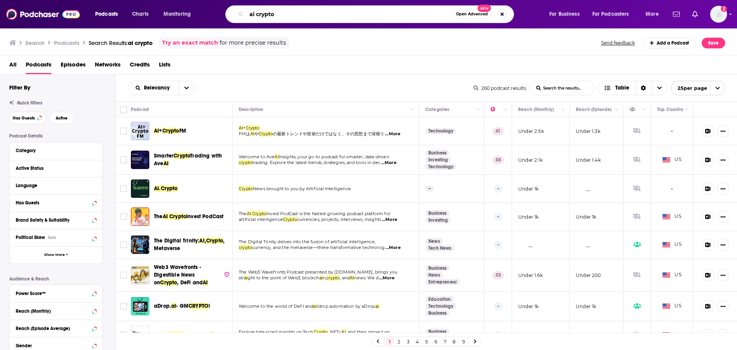
drag, startPoint x: 288, startPoint y: 13, endPoint x: 256, endPoint y: 13, distance: 32.2
click at [256, 13] on input "ai crypto" at bounding box center [349, 14] width 206 height 12
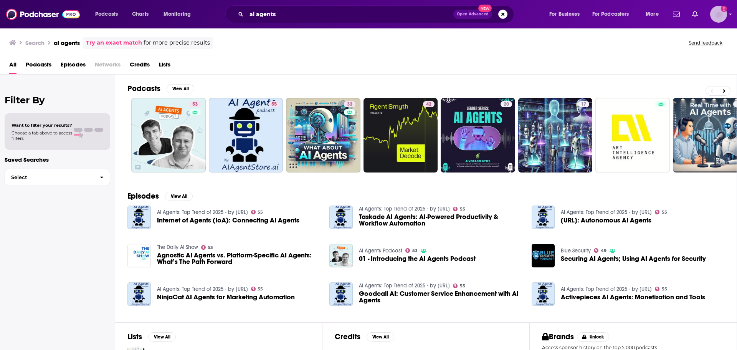
click at [719, 14] on img "Logged in as assaf" at bounding box center [718, 14] width 17 height 17
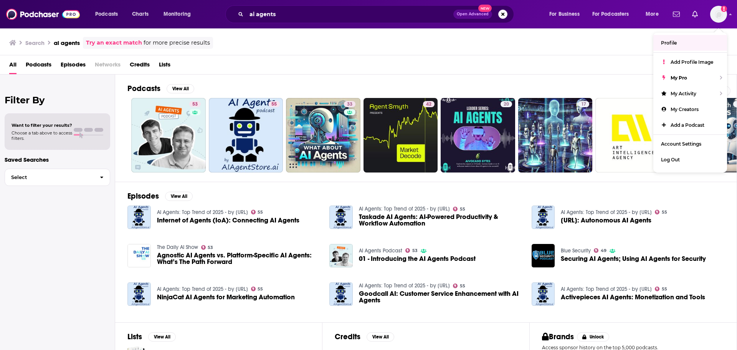
click at [556, 48] on div "Search ai agents Try an exact match for more precise results Send feedback" at bounding box center [367, 43] width 716 height 12
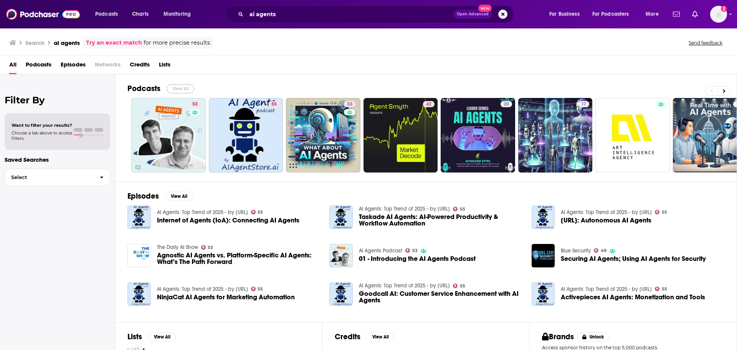
click at [182, 84] on button "View All" at bounding box center [181, 88] width 28 height 9
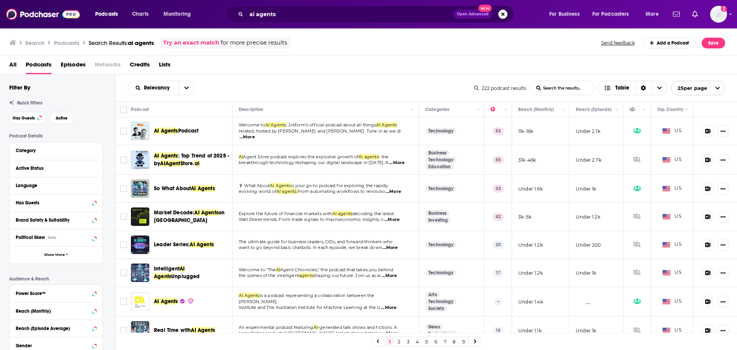
click at [398, 218] on span "...More" at bounding box center [391, 220] width 15 height 6
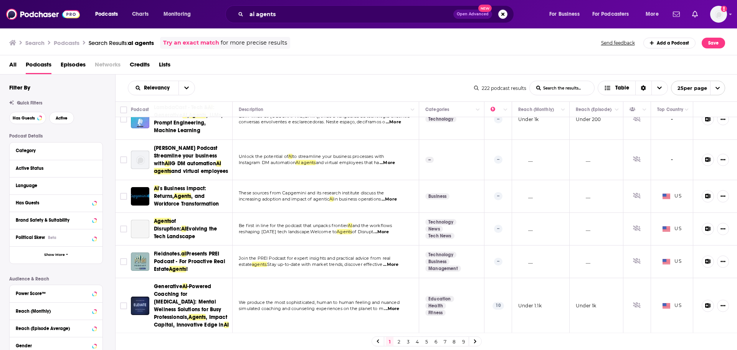
scroll to position [559, 0]
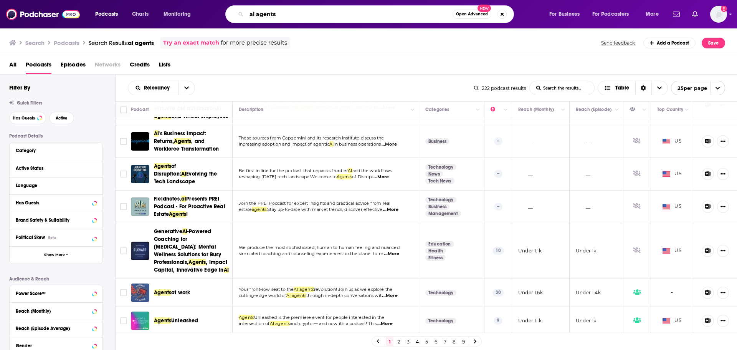
drag, startPoint x: 276, startPoint y: 15, endPoint x: 257, endPoint y: 14, distance: 18.5
click at [257, 14] on input "ai agents" at bounding box center [349, 14] width 206 height 12
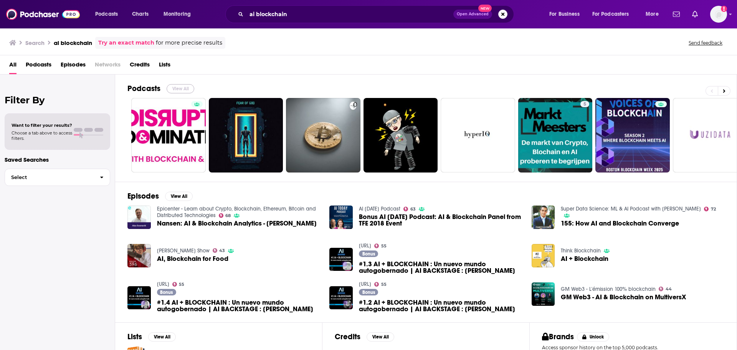
click at [174, 88] on button "View All" at bounding box center [181, 88] width 28 height 9
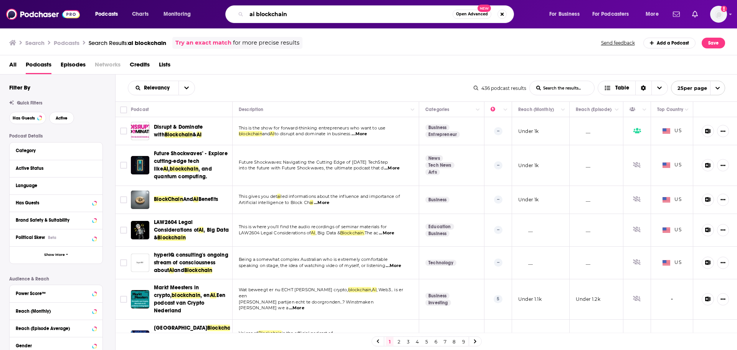
drag, startPoint x: 288, startPoint y: 12, endPoint x: 256, endPoint y: 14, distance: 31.9
click at [256, 14] on input "ai blockchain" at bounding box center [349, 14] width 206 height 12
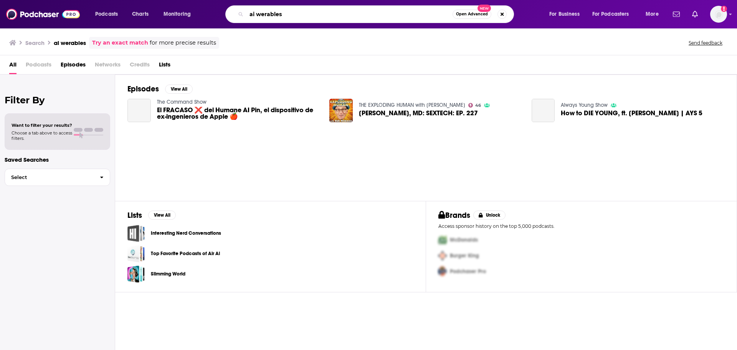
drag, startPoint x: 269, startPoint y: 12, endPoint x: 264, endPoint y: 14, distance: 5.7
click at [264, 14] on input "ai werables" at bounding box center [349, 14] width 206 height 12
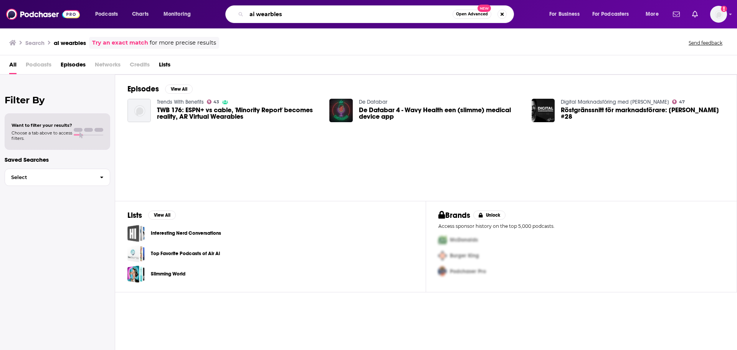
drag, startPoint x: 288, startPoint y: 13, endPoint x: 271, endPoint y: 13, distance: 17.3
click at [271, 13] on input "ai wearbles" at bounding box center [349, 14] width 206 height 12
type input "ai wearables"
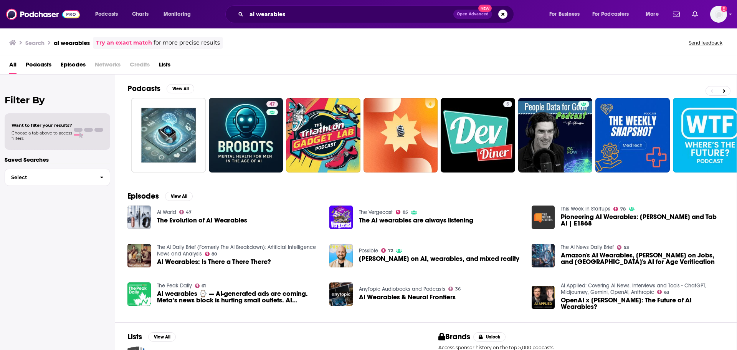
click at [164, 212] on link "Ai World" at bounding box center [166, 212] width 19 height 7
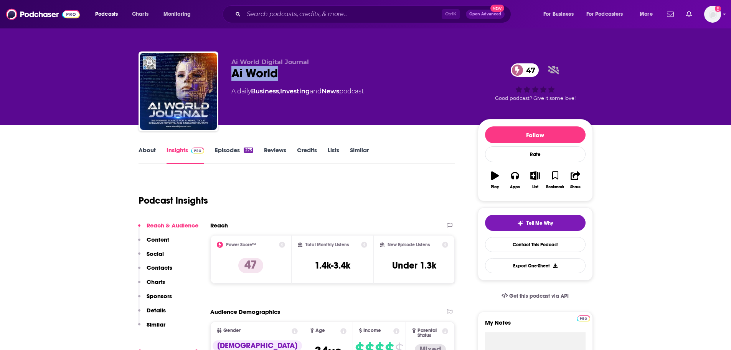
drag, startPoint x: 289, startPoint y: 69, endPoint x: 228, endPoint y: 71, distance: 61.1
click at [228, 71] on div "Ai World Digital Journal Ai World 47 A daily Business , Investing and News podc…" at bounding box center [366, 92] width 455 height 83
copy h2 "Ai World"
drag, startPoint x: 352, startPoint y: 263, endPoint x: 313, endPoint y: 265, distance: 38.8
click at [313, 265] on div "Total Monthly Listens 1.4k-3.4k" at bounding box center [332, 258] width 69 height 35
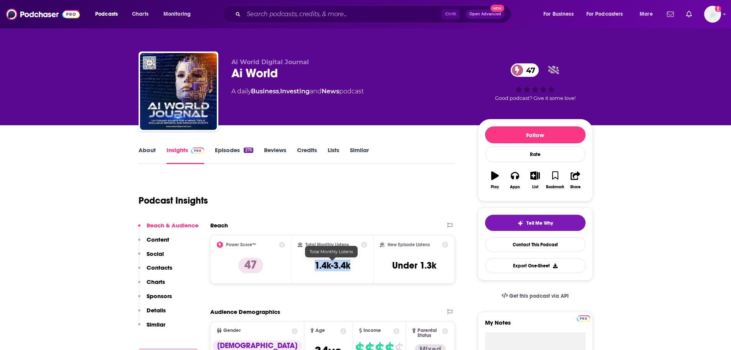
copy h3 "1.4k-3.4k"
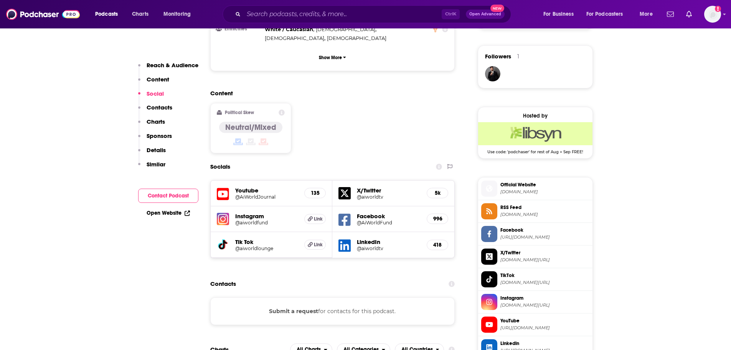
scroll to position [537, 0]
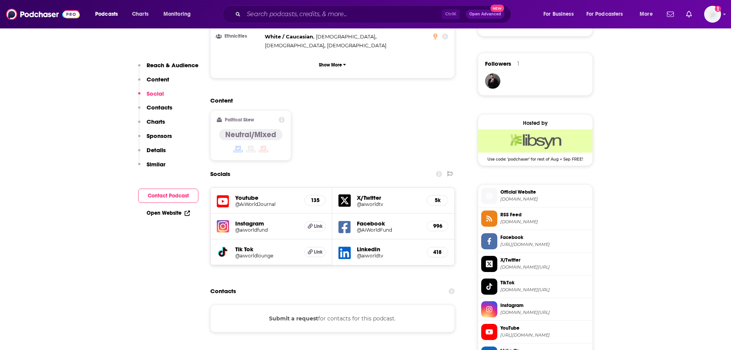
click at [538, 200] on span "[DOMAIN_NAME]" at bounding box center [545, 199] width 89 height 6
click at [250, 201] on h5 "@AiWorldJournal" at bounding box center [266, 204] width 63 height 6
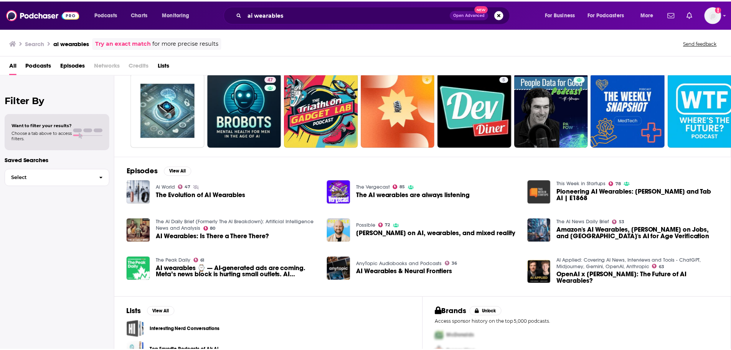
scroll to position [38, 0]
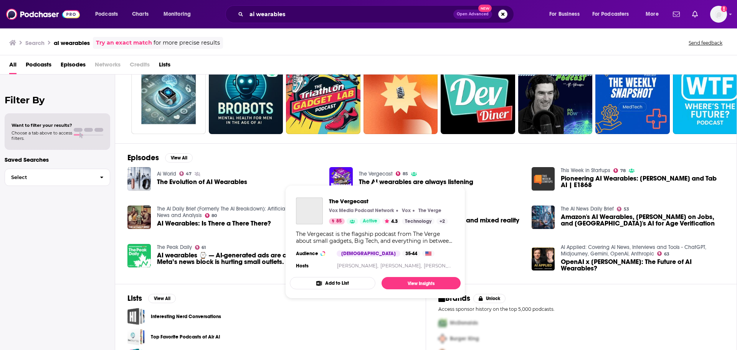
click at [373, 172] on link "The Vergecast" at bounding box center [376, 173] width 34 height 7
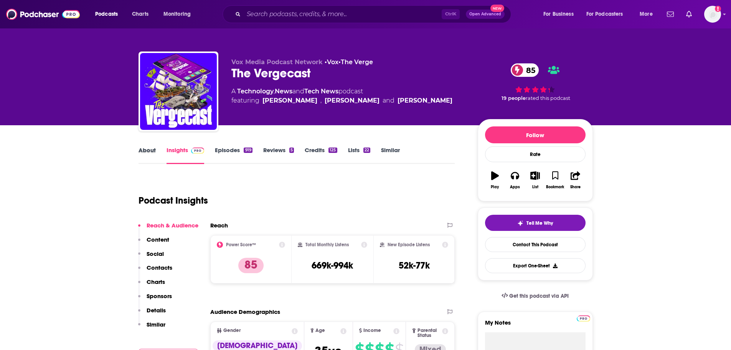
click at [157, 153] on div "About" at bounding box center [153, 155] width 28 height 18
click at [144, 150] on link "About" at bounding box center [147, 155] width 17 height 18
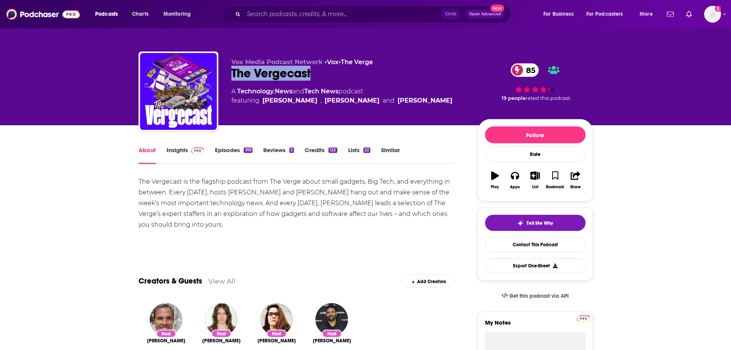
drag, startPoint x: 312, startPoint y: 72, endPoint x: 232, endPoint y: 78, distance: 79.7
click at [232, 78] on div "The Vergecast 85" at bounding box center [349, 73] width 234 height 15
copy h1 "The Vergecast"
click at [184, 150] on link "Insights" at bounding box center [186, 155] width 38 height 18
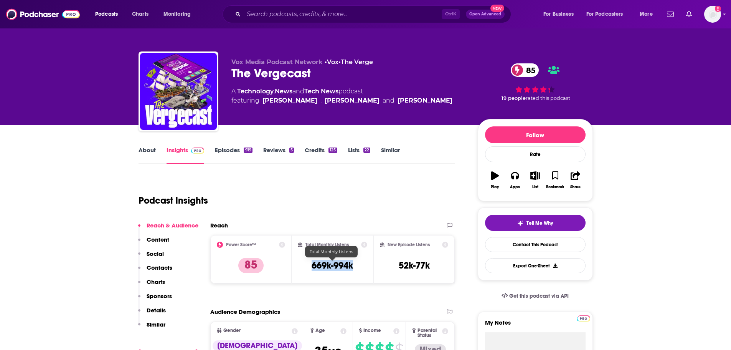
drag, startPoint x: 357, startPoint y: 266, endPoint x: 313, endPoint y: 267, distance: 43.8
click at [313, 267] on div "Total Monthly Listens 669k-994k" at bounding box center [332, 258] width 69 height 35
click at [354, 206] on div "Podcast Insights" at bounding box center [294, 195] width 311 height 39
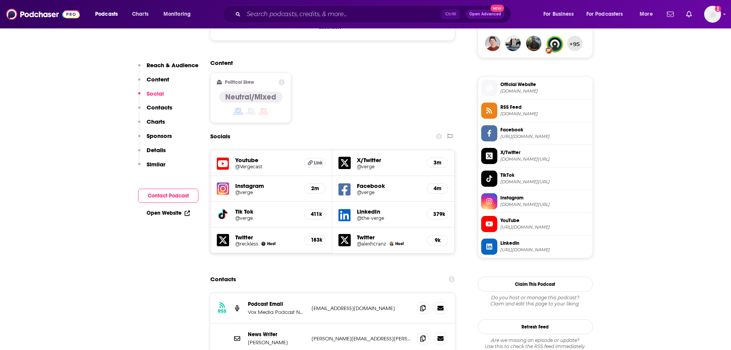
scroll to position [576, 0]
click at [537, 83] on span "Official Website" at bounding box center [545, 83] width 89 height 7
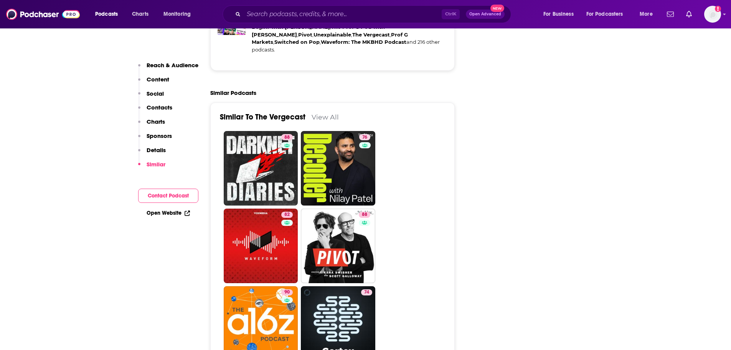
scroll to position [1766, 0]
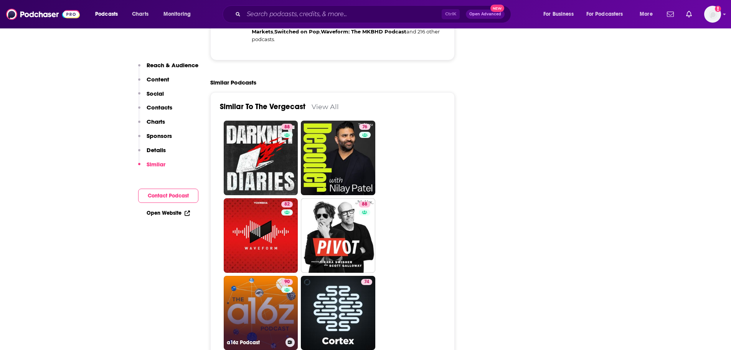
click at [261, 276] on link "90 a16z Podcast" at bounding box center [261, 313] width 74 height 74
type input "[URL][DOMAIN_NAME]"
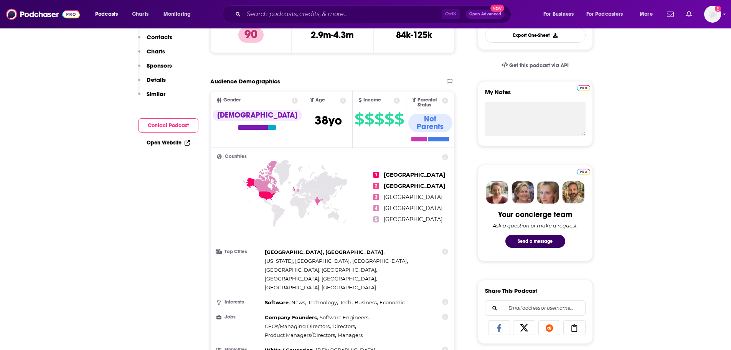
scroll to position [38, 0]
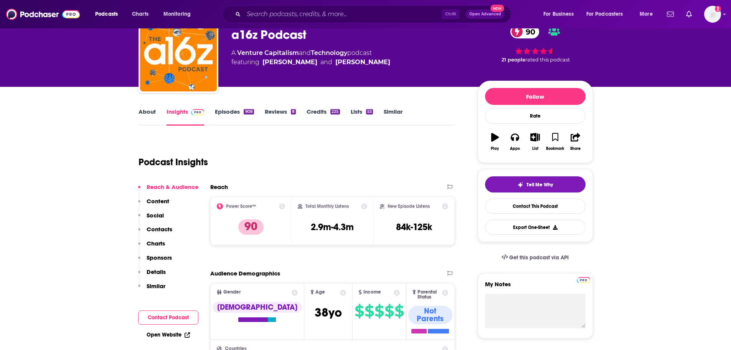
click at [146, 110] on link "About" at bounding box center [147, 117] width 17 height 18
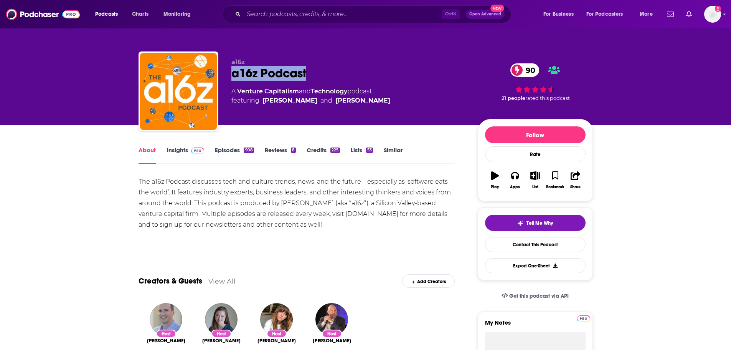
drag, startPoint x: 313, startPoint y: 69, endPoint x: 227, endPoint y: 72, distance: 86.0
click at [227, 72] on div "a16z a16z Podcast 90 A Venture Capitalism and Technology podcast featuring [PER…" at bounding box center [366, 92] width 455 height 83
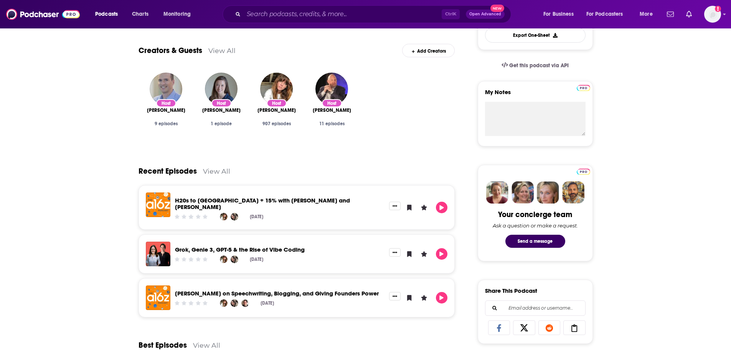
scroll to position [461, 0]
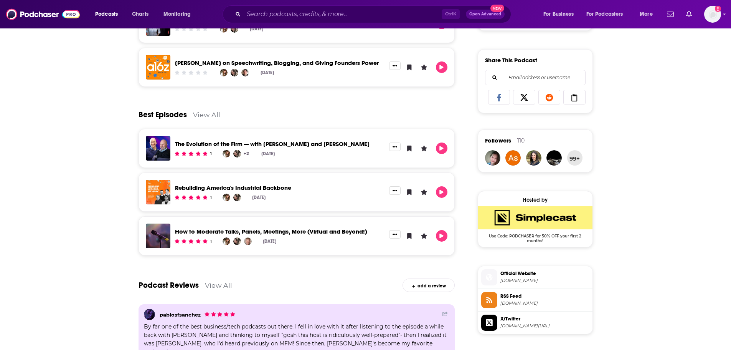
click at [514, 277] on span "Official Website" at bounding box center [545, 273] width 89 height 7
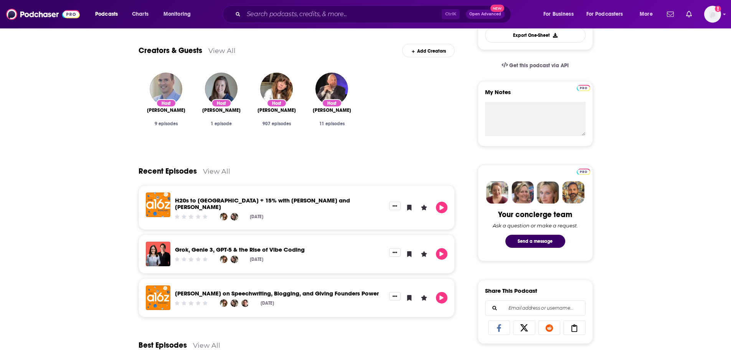
scroll to position [0, 0]
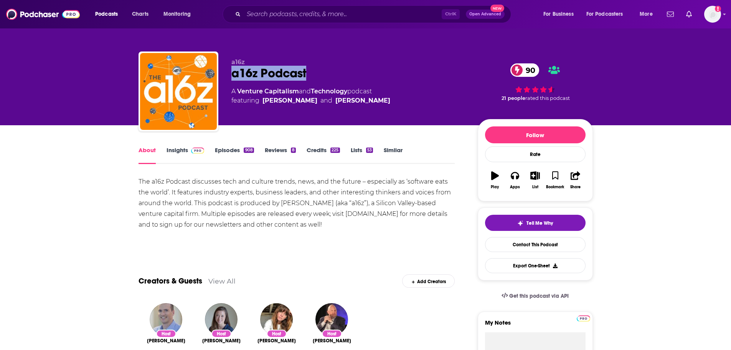
click at [177, 150] on link "Insights" at bounding box center [186, 155] width 38 height 18
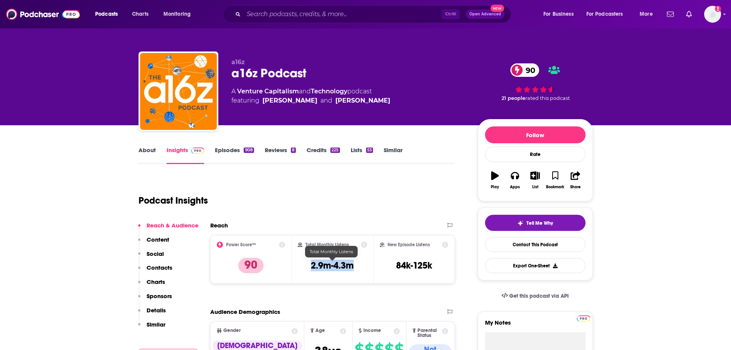
drag, startPoint x: 360, startPoint y: 265, endPoint x: 312, endPoint y: 266, distance: 48.4
click at [312, 266] on div "Total Monthly Listens 2.9m-4.3m" at bounding box center [332, 258] width 69 height 35
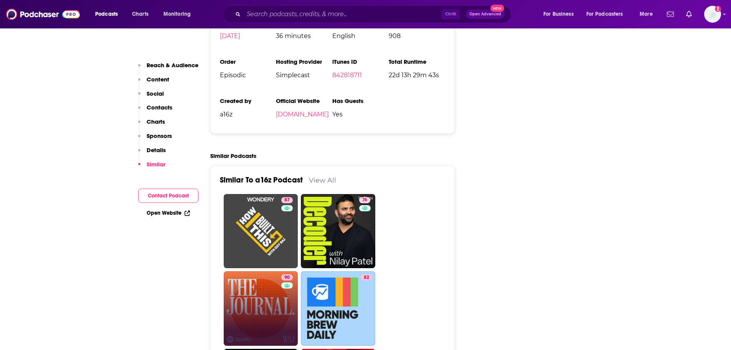
scroll to position [1651, 0]
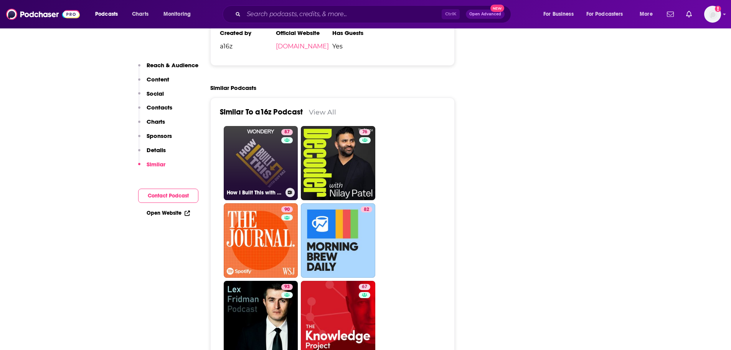
click at [275, 126] on link "87 How I Built This with [PERSON_NAME]" at bounding box center [261, 163] width 74 height 74
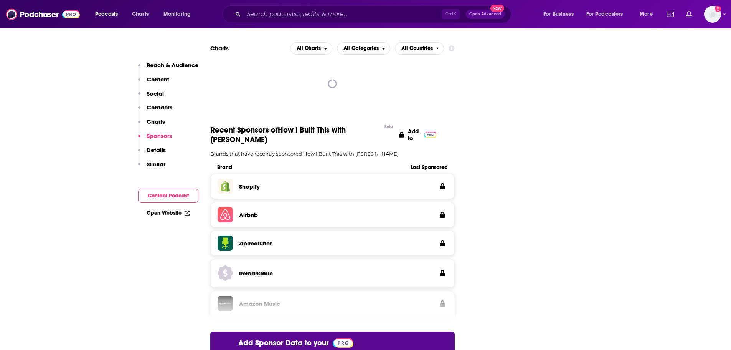
scroll to position [1037, 0]
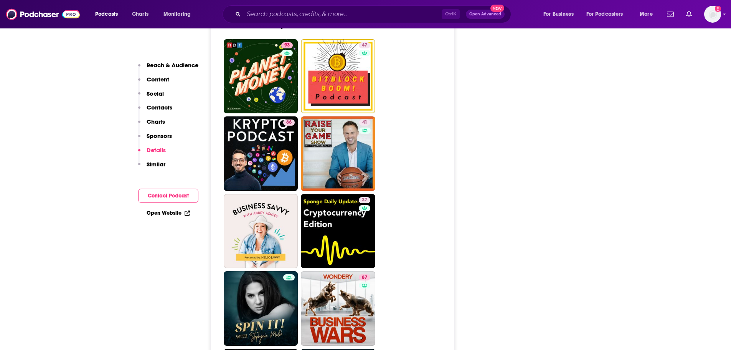
scroll to position [2726, 0]
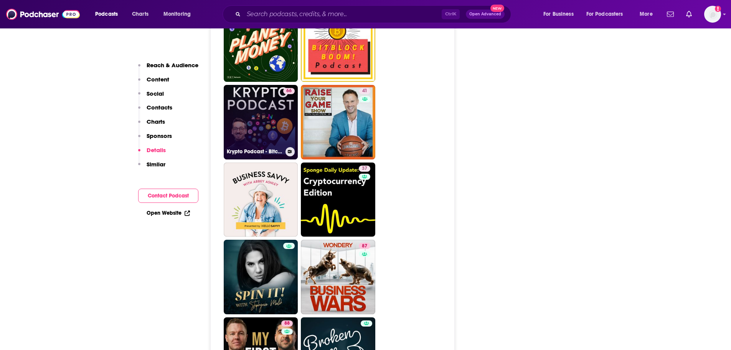
click at [261, 85] on link "66 Krypto Podcast - Bitcoin, NFTs, web3, DeFi und Metaverse - News, Analysen un…" at bounding box center [261, 122] width 74 height 74
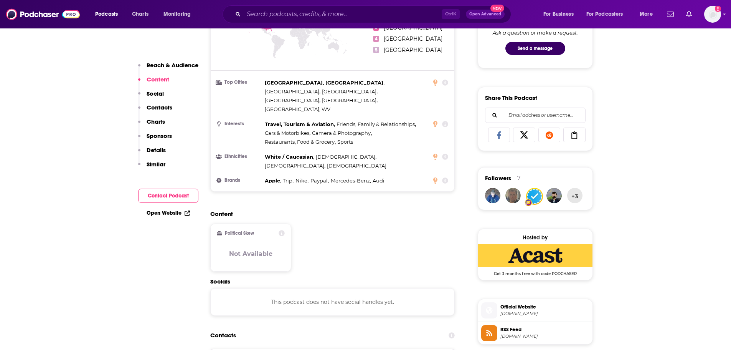
scroll to position [422, 0]
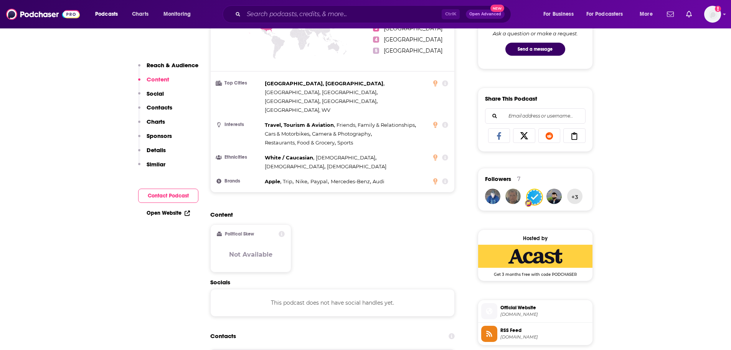
click at [509, 309] on span "Official Website" at bounding box center [545, 307] width 89 height 7
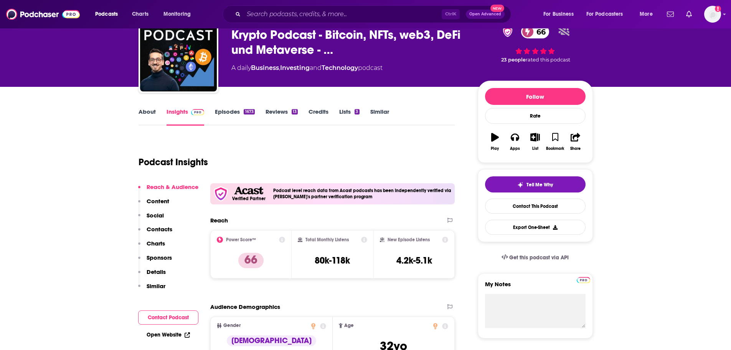
scroll to position [0, 0]
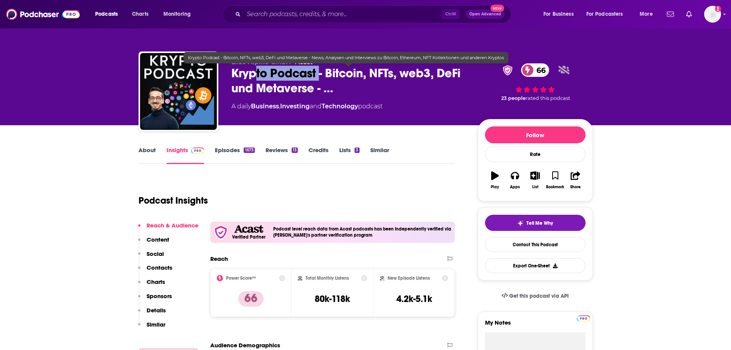
drag, startPoint x: 321, startPoint y: 73, endPoint x: 256, endPoint y: 71, distance: 64.1
click at [256, 71] on span "Krypto Podcast - Bitcoin, NFTs, web3, DeFi und Metaverse - …" at bounding box center [349, 81] width 234 height 30
click at [325, 73] on span "Krypto Podcast - Bitcoin, NFTs, web3, DeFi und Metaverse - …" at bounding box center [349, 81] width 234 height 30
drag, startPoint x: 317, startPoint y: 74, endPoint x: 230, endPoint y: 74, distance: 86.8
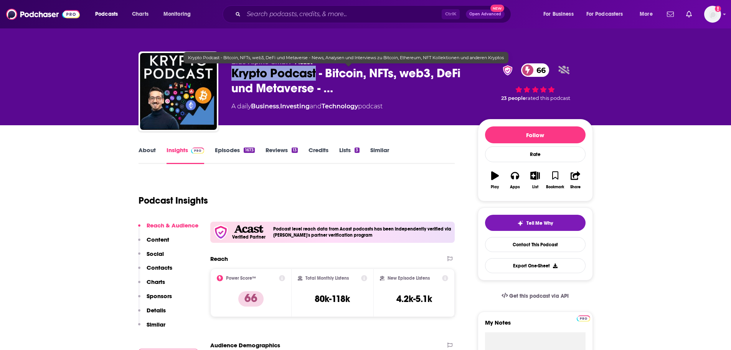
click at [230, 74] on div "Blue Alpine GmbH • Acast Krypto Podcast - Bitcoin, NFTs, web3, DeFi und Metaver…" at bounding box center [366, 92] width 455 height 83
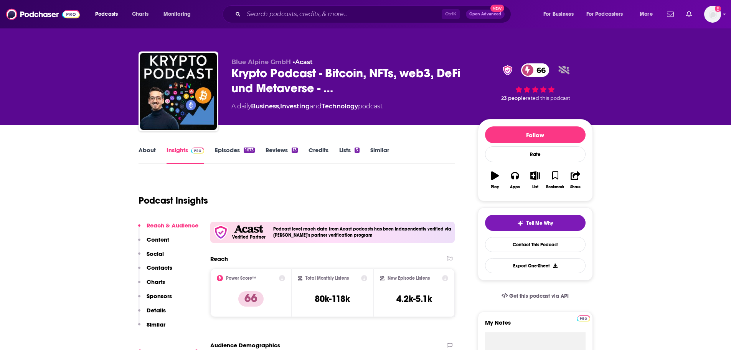
type input "[URL][DOMAIN_NAME]"
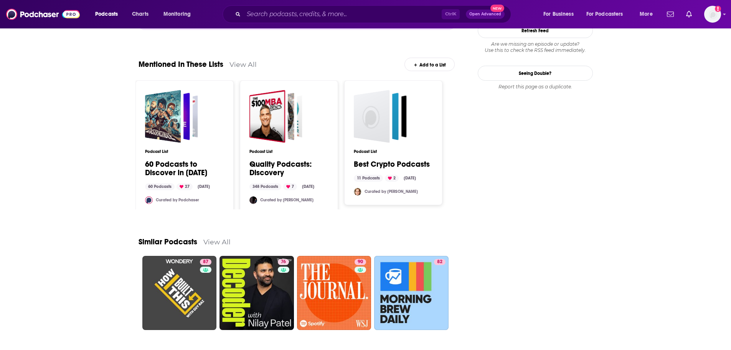
scroll to position [1002, 0]
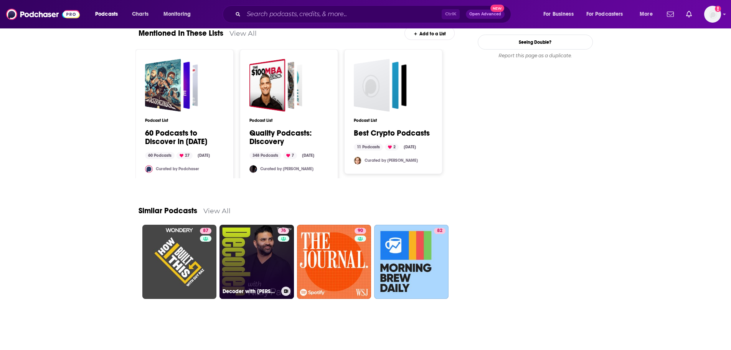
click at [278, 243] on div "76" at bounding box center [284, 257] width 13 height 59
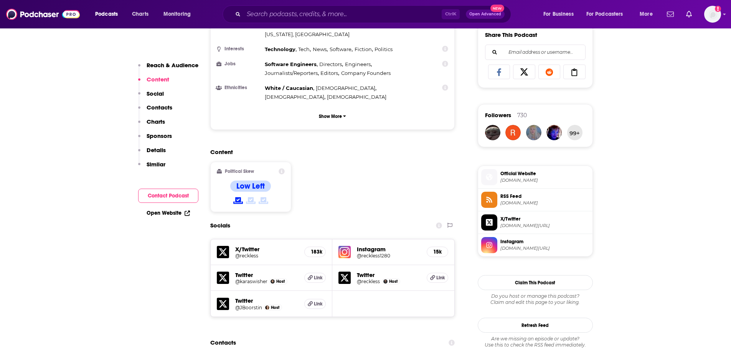
scroll to position [499, 0]
